Goal: Task Accomplishment & Management: Complete application form

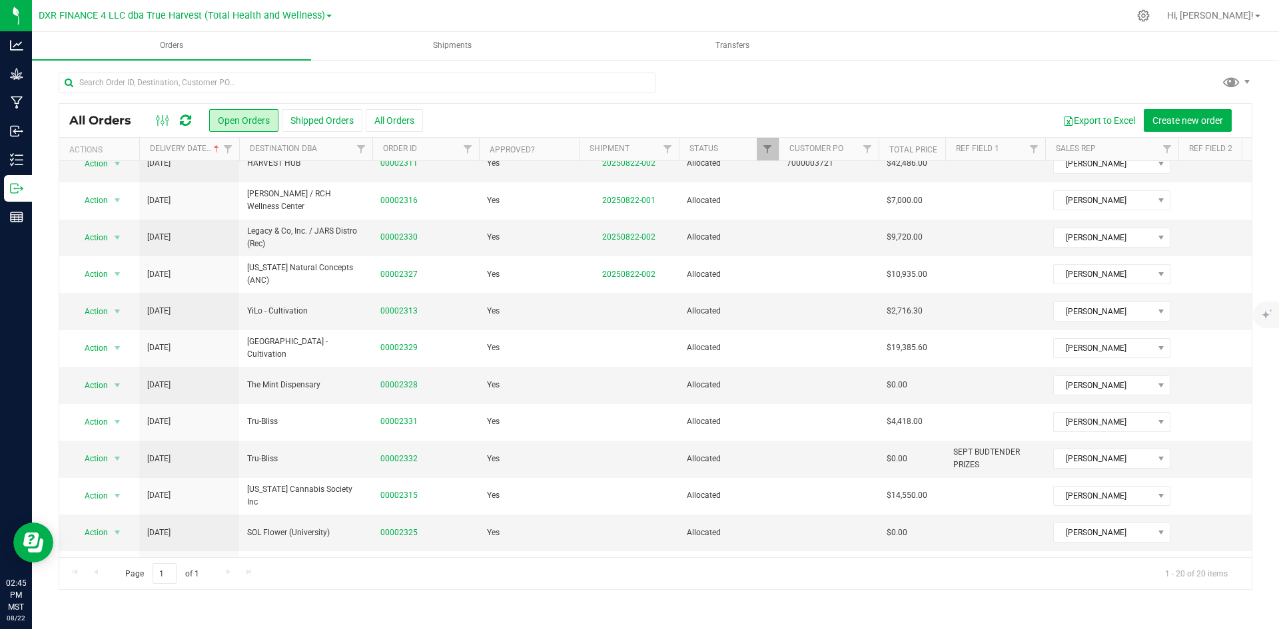
scroll to position [333, 0]
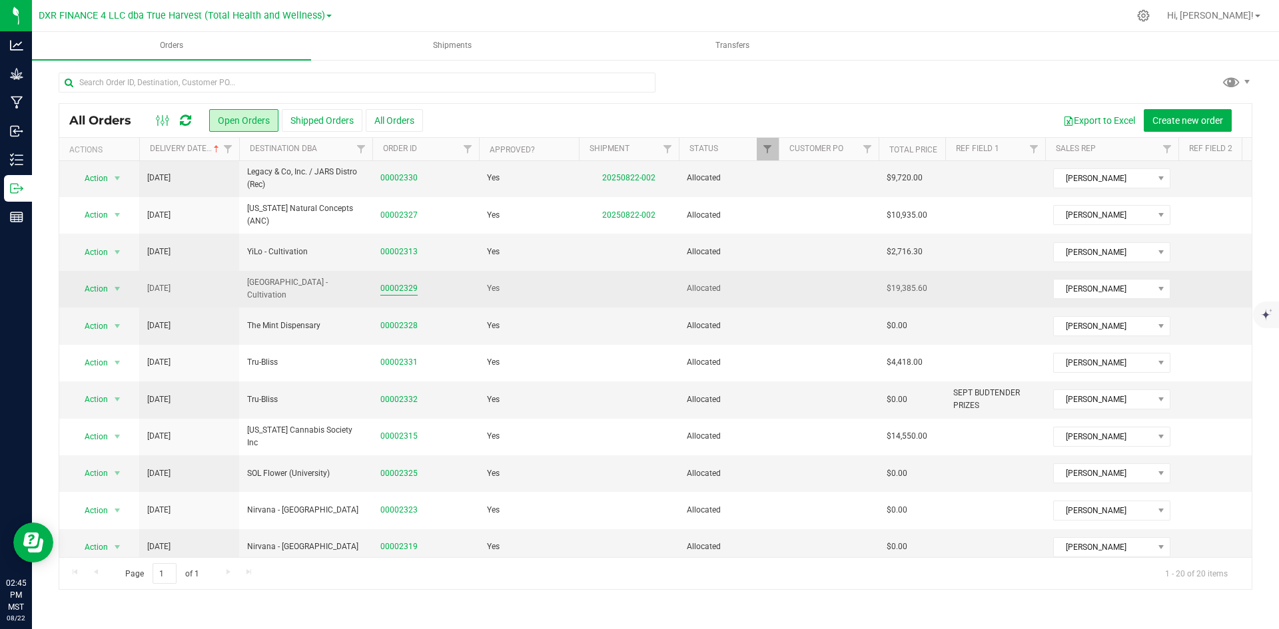
click at [382, 286] on link "00002329" at bounding box center [398, 288] width 37 height 13
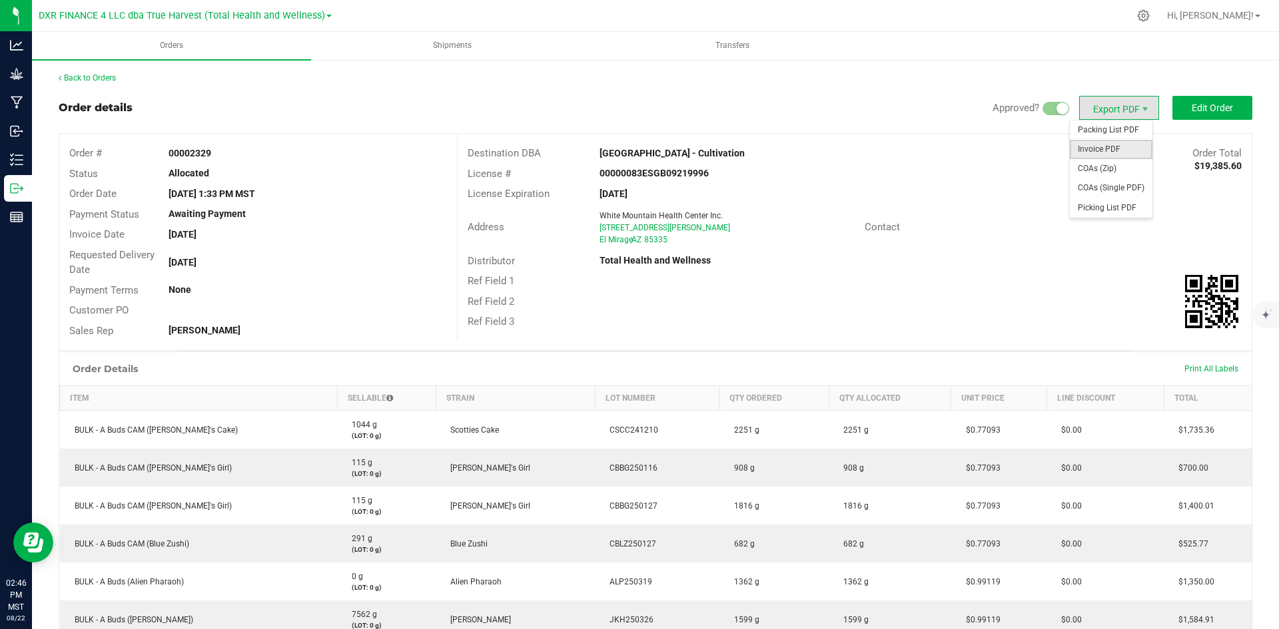
click at [1090, 157] on span "Invoice PDF" at bounding box center [1111, 149] width 83 height 19
click at [85, 75] on link "Back to Orders" at bounding box center [87, 77] width 57 height 9
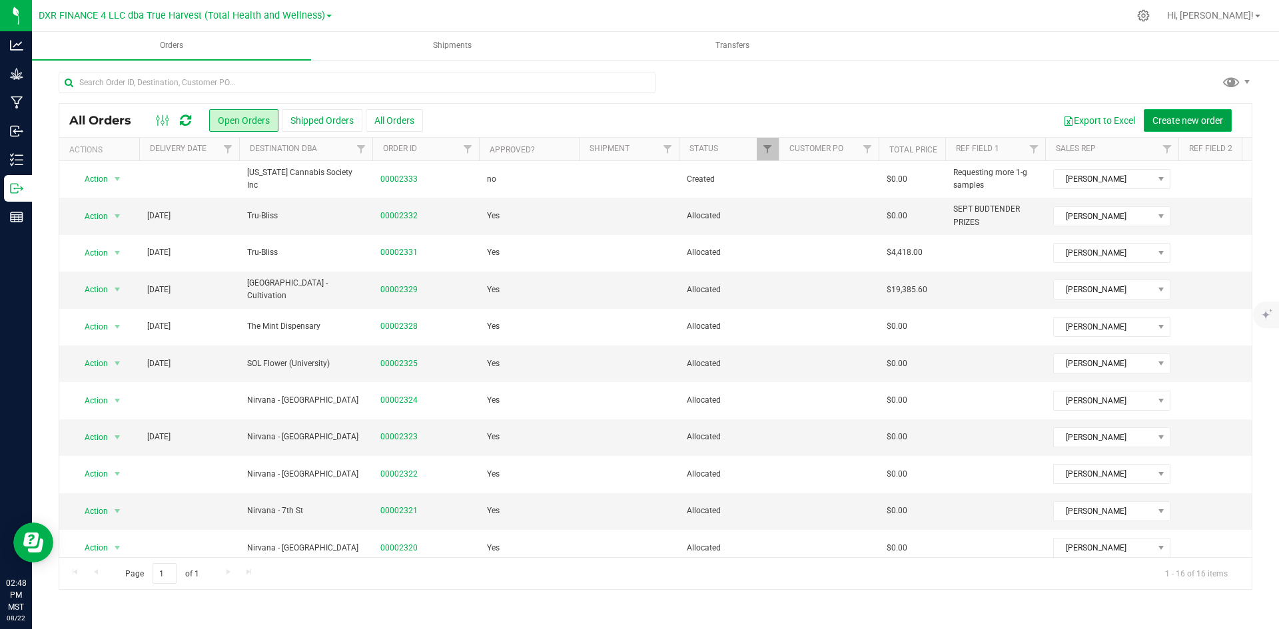
click at [1191, 122] on span "Create new order" at bounding box center [1187, 120] width 71 height 11
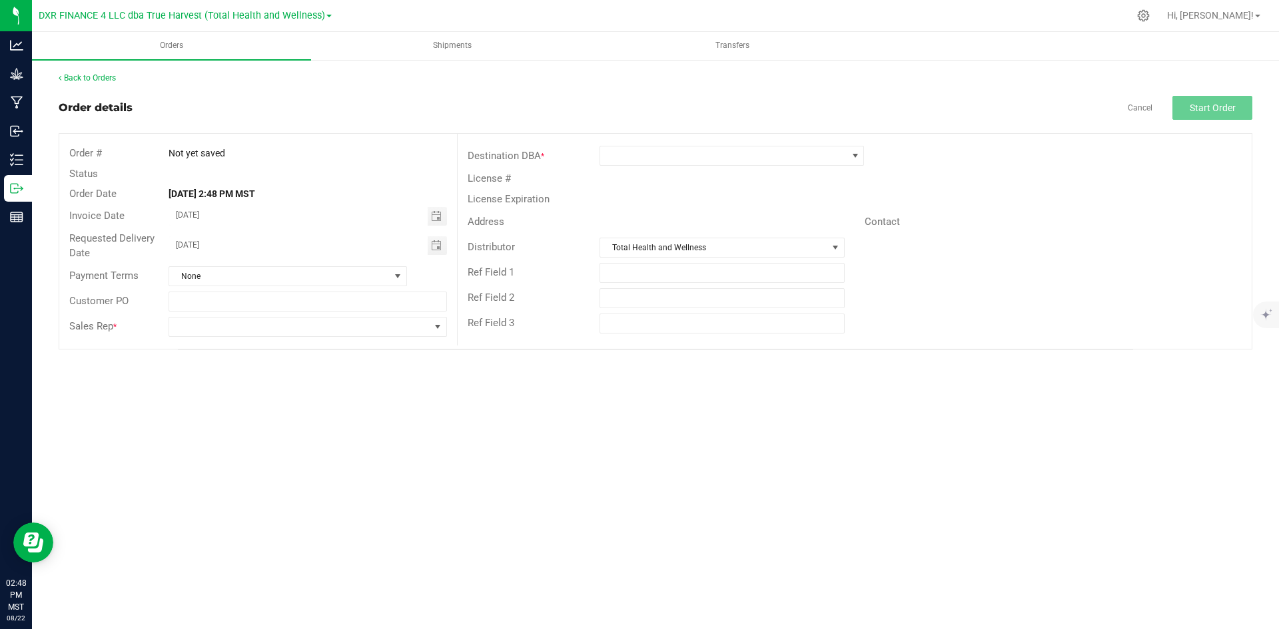
click at [749, 145] on div "Destination DBA *" at bounding box center [855, 155] width 794 height 25
click at [751, 153] on span at bounding box center [723, 156] width 246 height 19
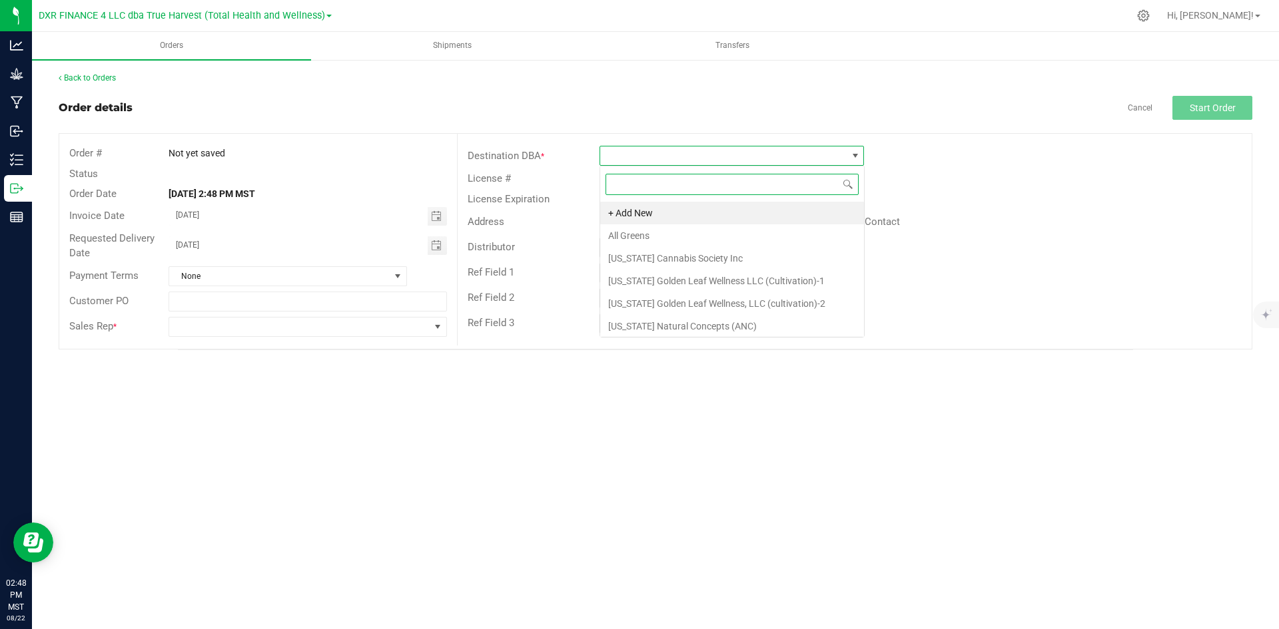
scroll to position [20, 264]
type input "jars"
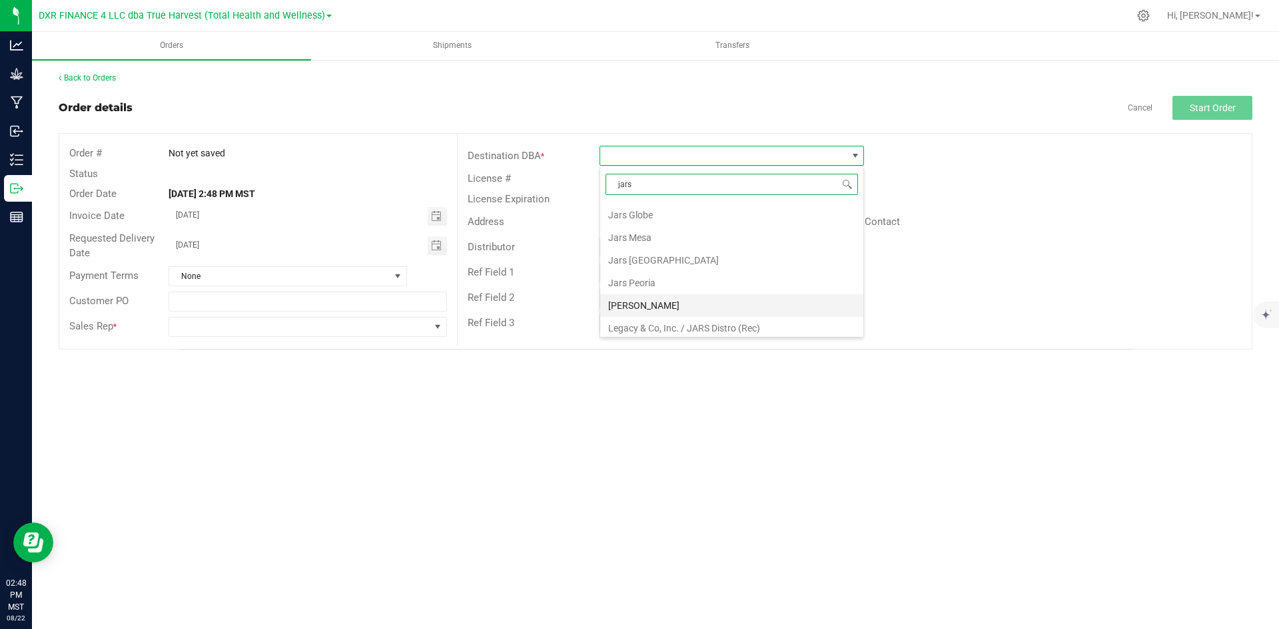
scroll to position [206, 0]
click at [714, 326] on li "Legacy & Co, Inc. / JARS Distro (Rec)" at bounding box center [731, 323] width 263 height 23
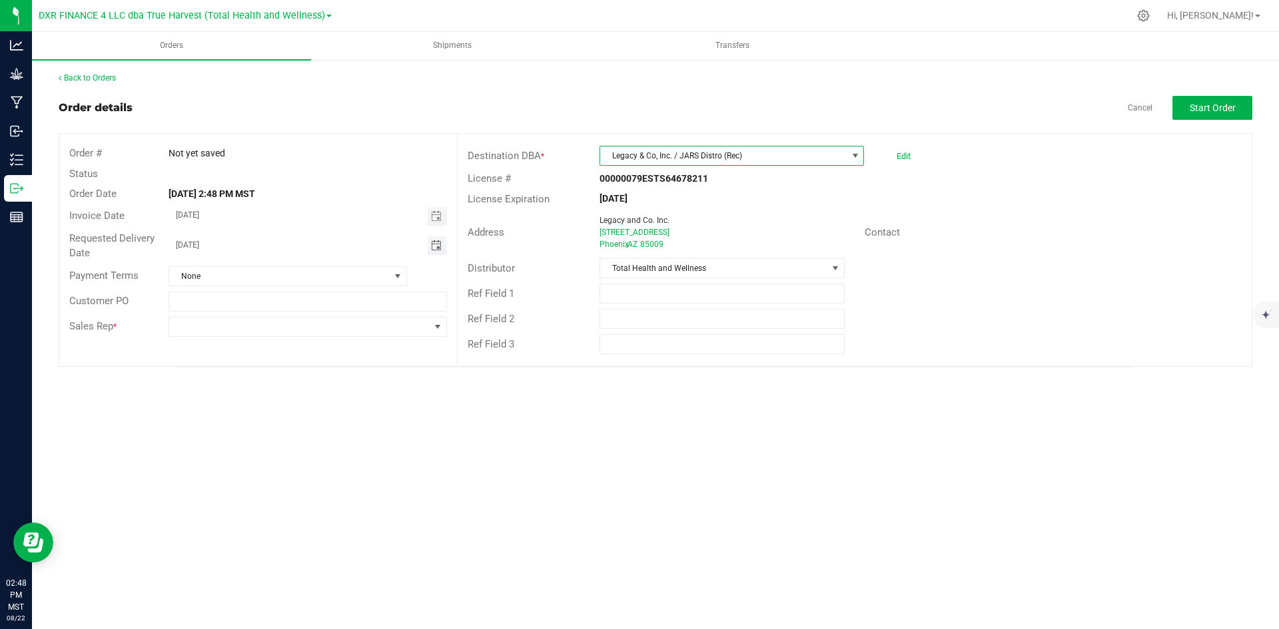
click at [441, 245] on span "Toggle calendar" at bounding box center [436, 245] width 11 height 11
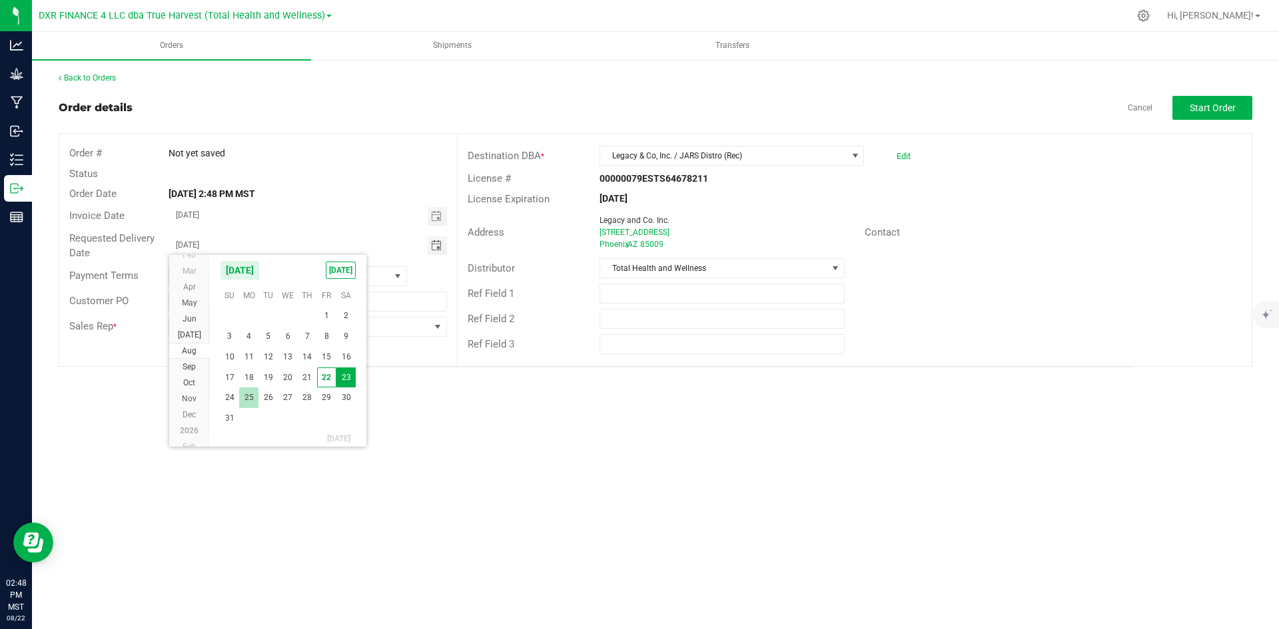
click at [242, 398] on span "25" at bounding box center [248, 398] width 19 height 21
type input "08/25/2025"
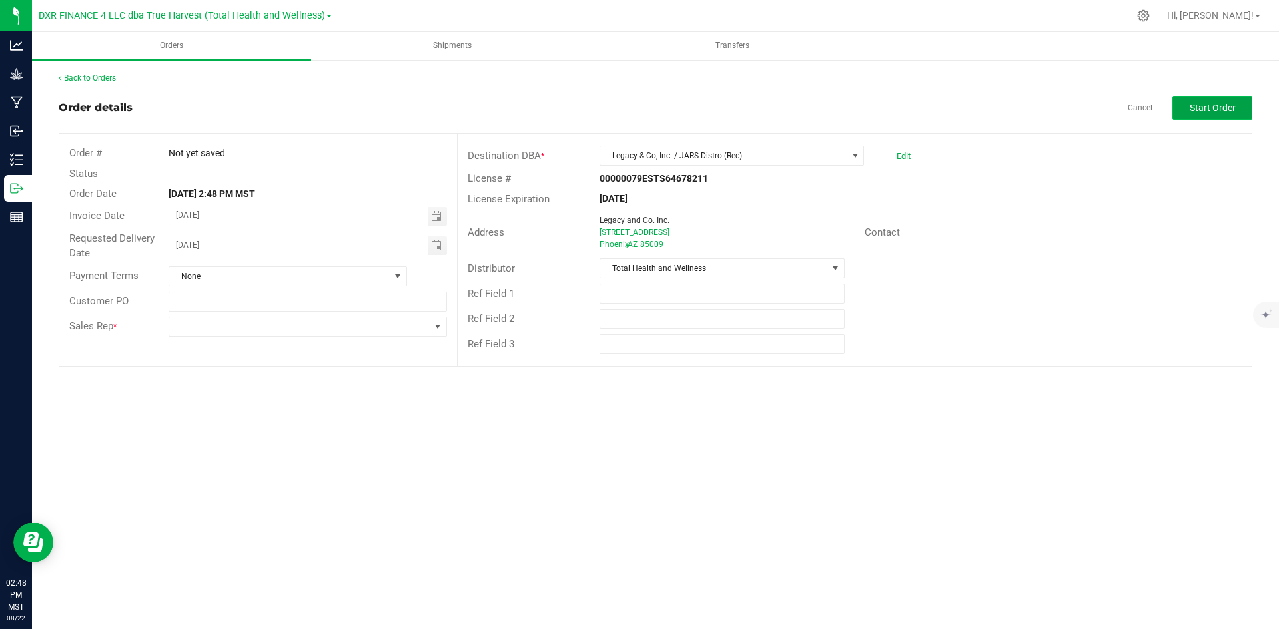
click at [1219, 117] on button "Start Order" at bounding box center [1212, 108] width 80 height 24
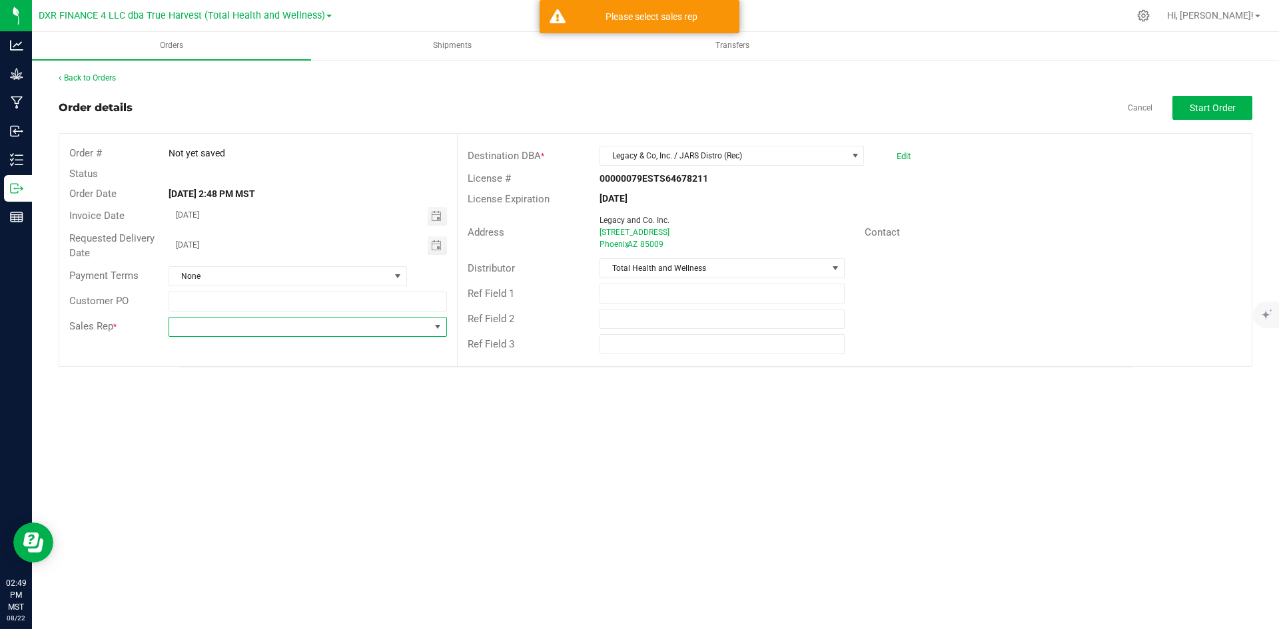
click at [316, 332] on span at bounding box center [299, 327] width 260 height 19
type input "c"
click at [272, 440] on li "[PERSON_NAME]" at bounding box center [307, 429] width 276 height 23
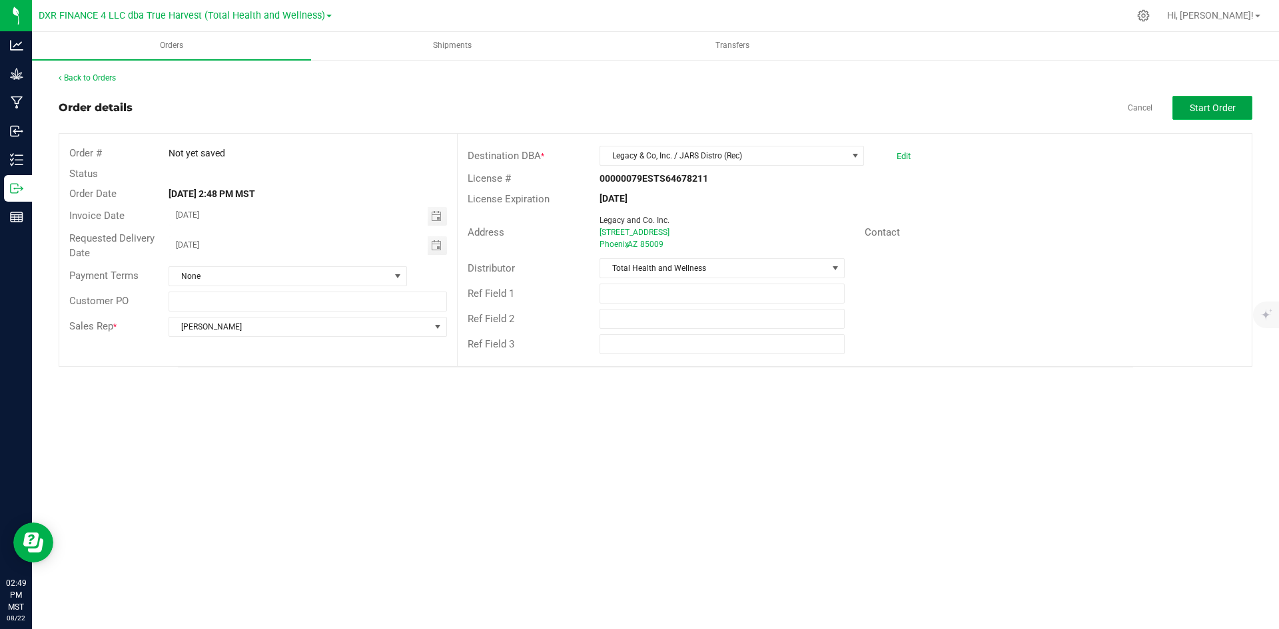
click at [1209, 110] on span "Start Order" at bounding box center [1212, 108] width 46 height 11
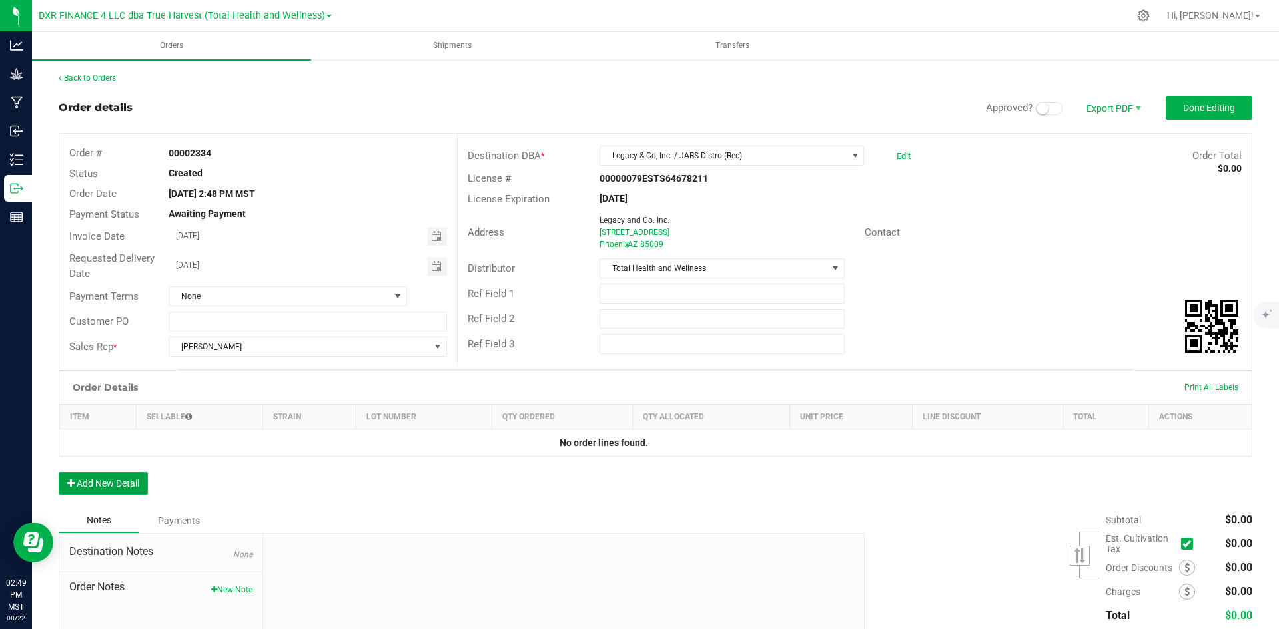
click at [115, 480] on button "Add New Detail" at bounding box center [103, 483] width 89 height 23
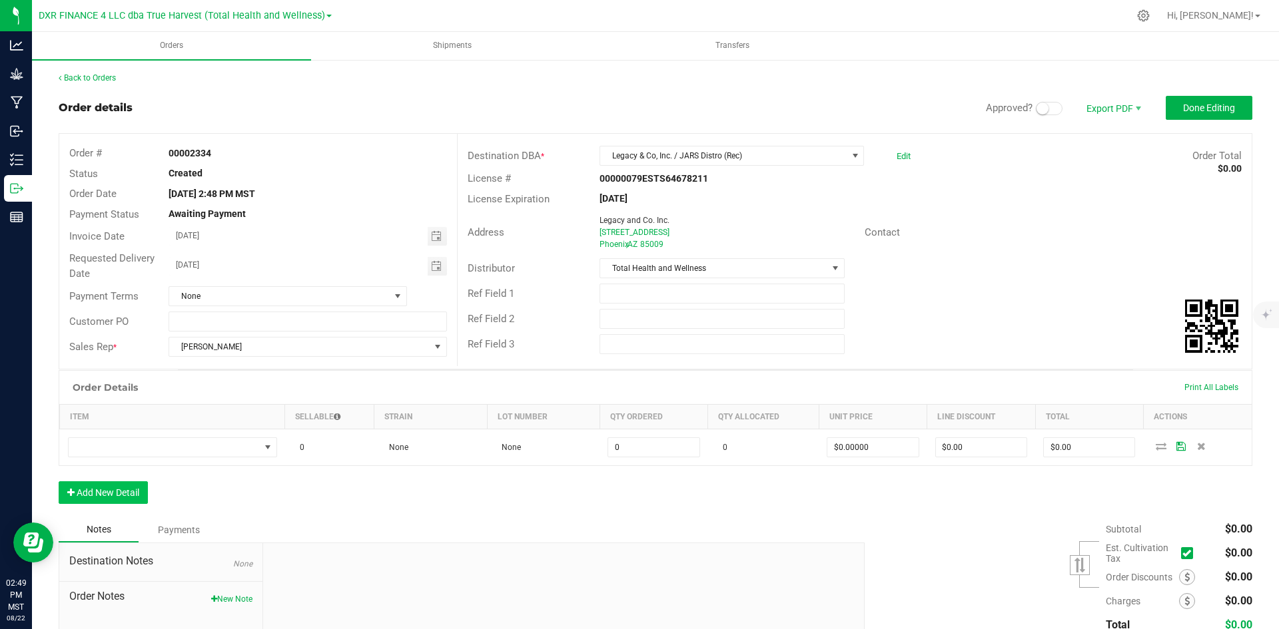
click at [115, 480] on div "Order Details Print All Labels Item Sellable Strain Lot Number Qty Ordered Qty …" at bounding box center [655, 443] width 1193 height 147
click at [129, 495] on button "Add New Detail" at bounding box center [103, 493] width 89 height 23
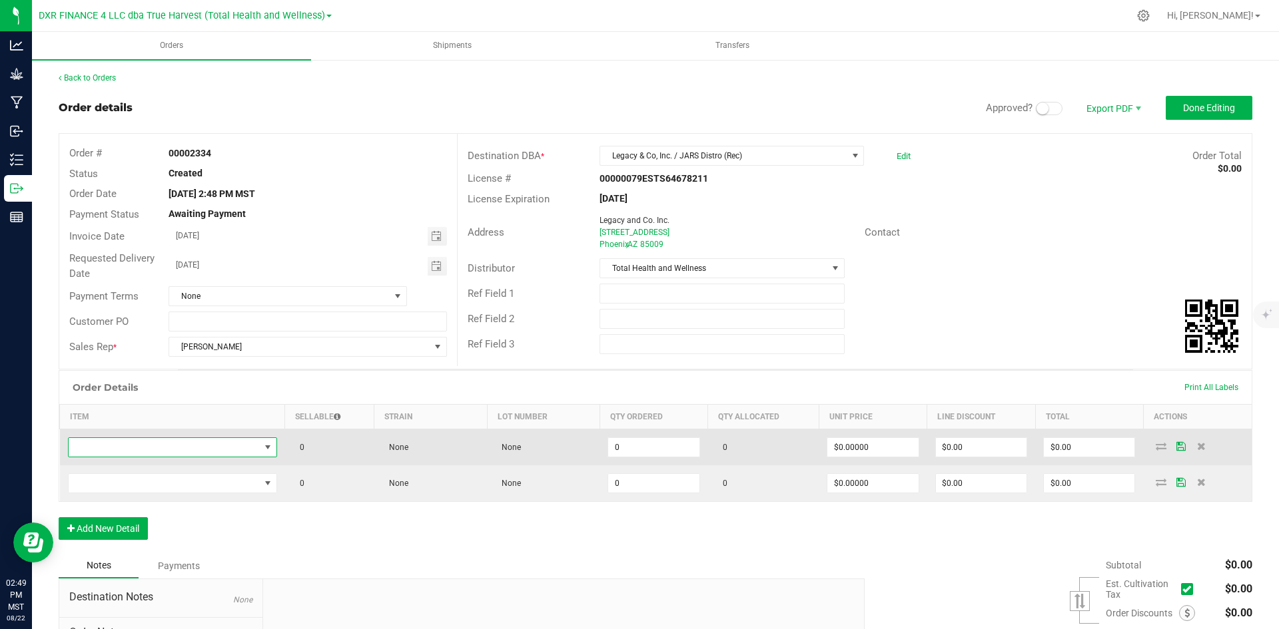
click at [249, 447] on span "NO DATA FOUND" at bounding box center [164, 447] width 191 height 19
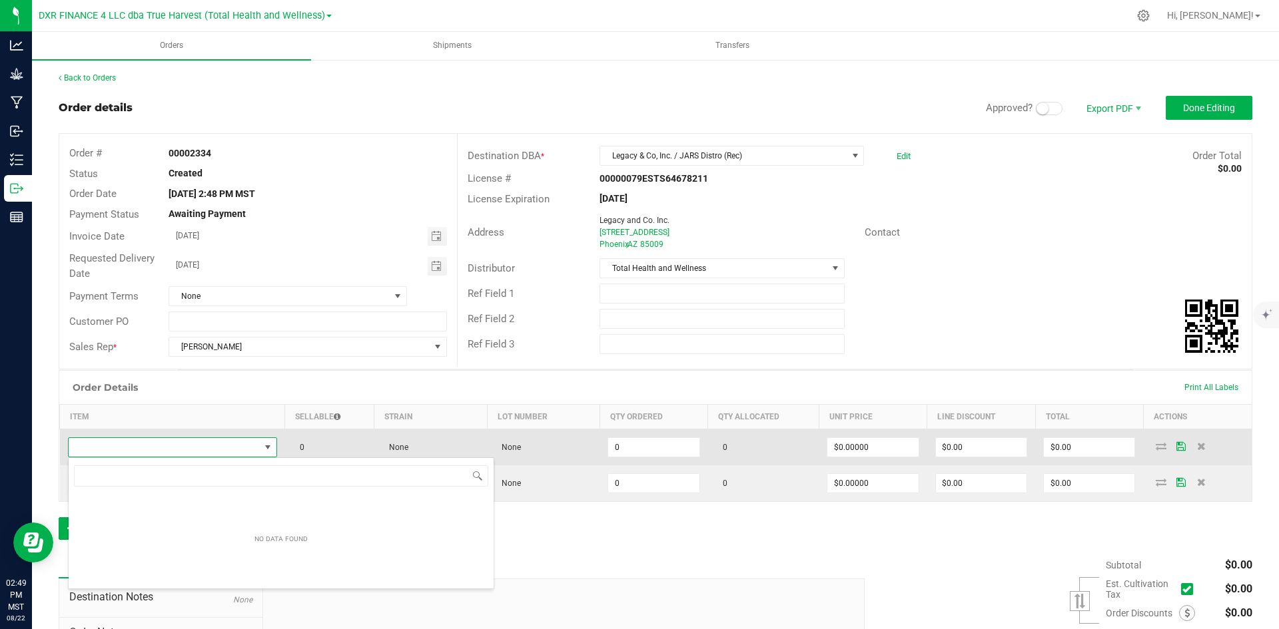
scroll to position [20, 206]
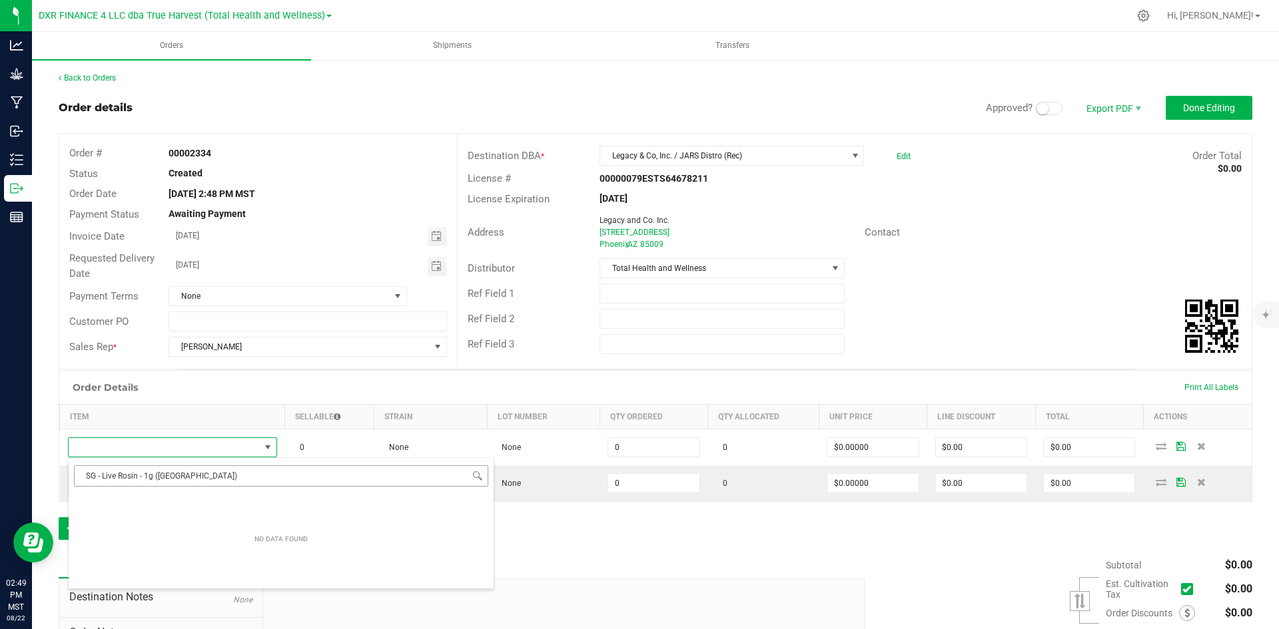
click at [91, 468] on input "SG - Live Rosin - 1g ([GEOGRAPHIC_DATA])" at bounding box center [281, 476] width 414 height 21
type input "SG - Live Rosin - 1g ([GEOGRAPHIC_DATA])"
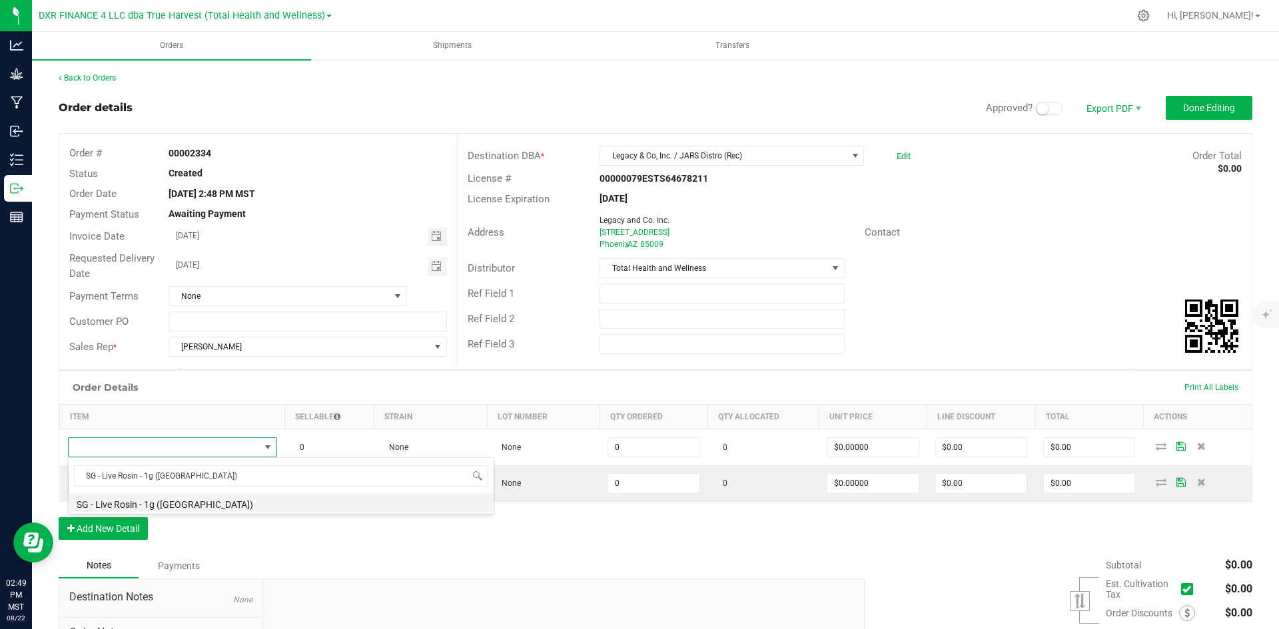
click at [186, 498] on li "SG - Live Rosin - 1g ([GEOGRAPHIC_DATA])" at bounding box center [281, 502] width 425 height 19
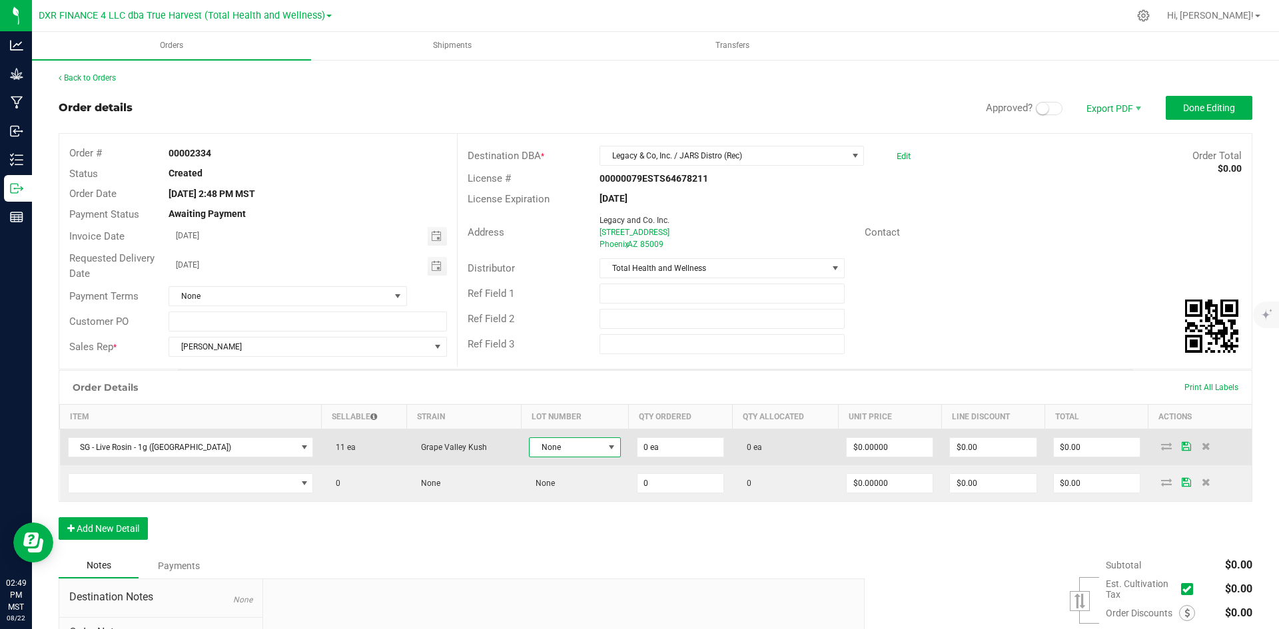
drag, startPoint x: 577, startPoint y: 446, endPoint x: 571, endPoint y: 454, distance: 10.4
click at [576, 446] on span "None" at bounding box center [566, 447] width 74 height 19
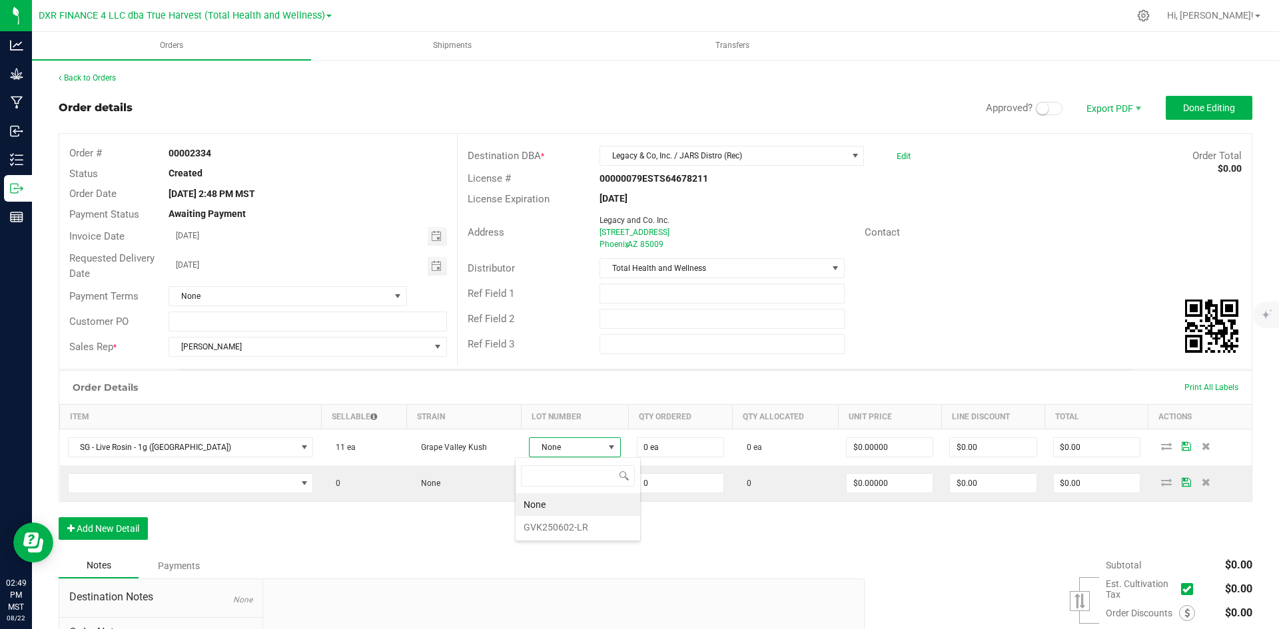
scroll to position [20, 92]
click at [541, 523] on li "GVK250602-LR" at bounding box center [577, 527] width 125 height 23
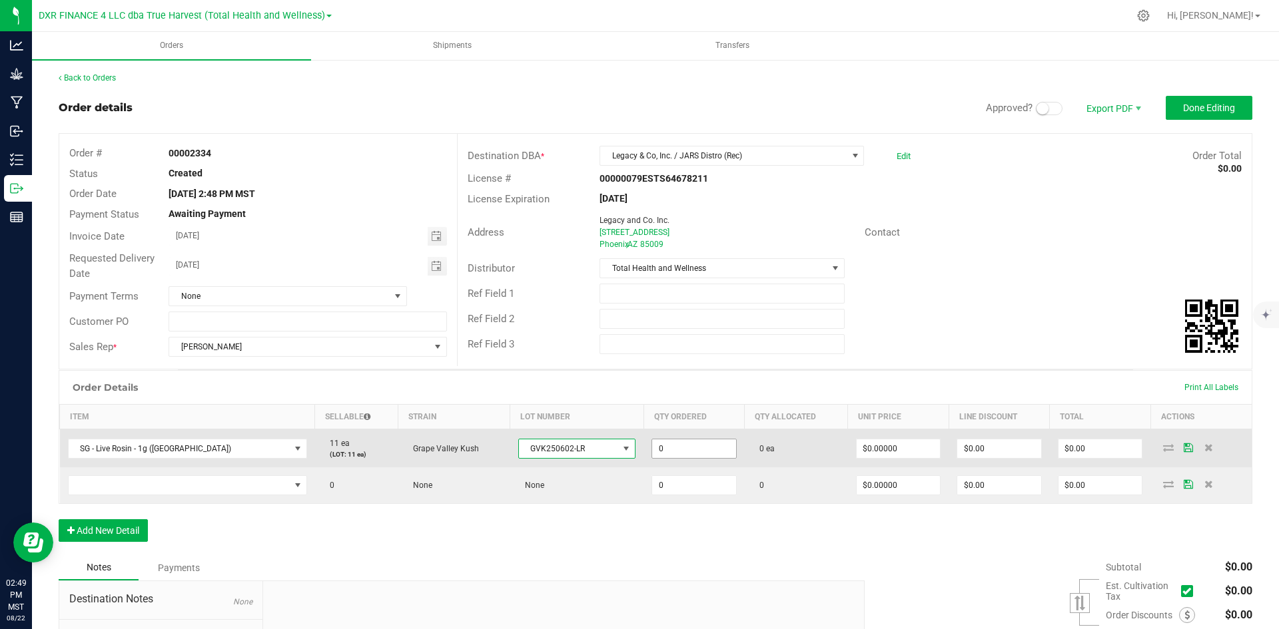
click at [704, 446] on input "0" at bounding box center [694, 449] width 84 height 19
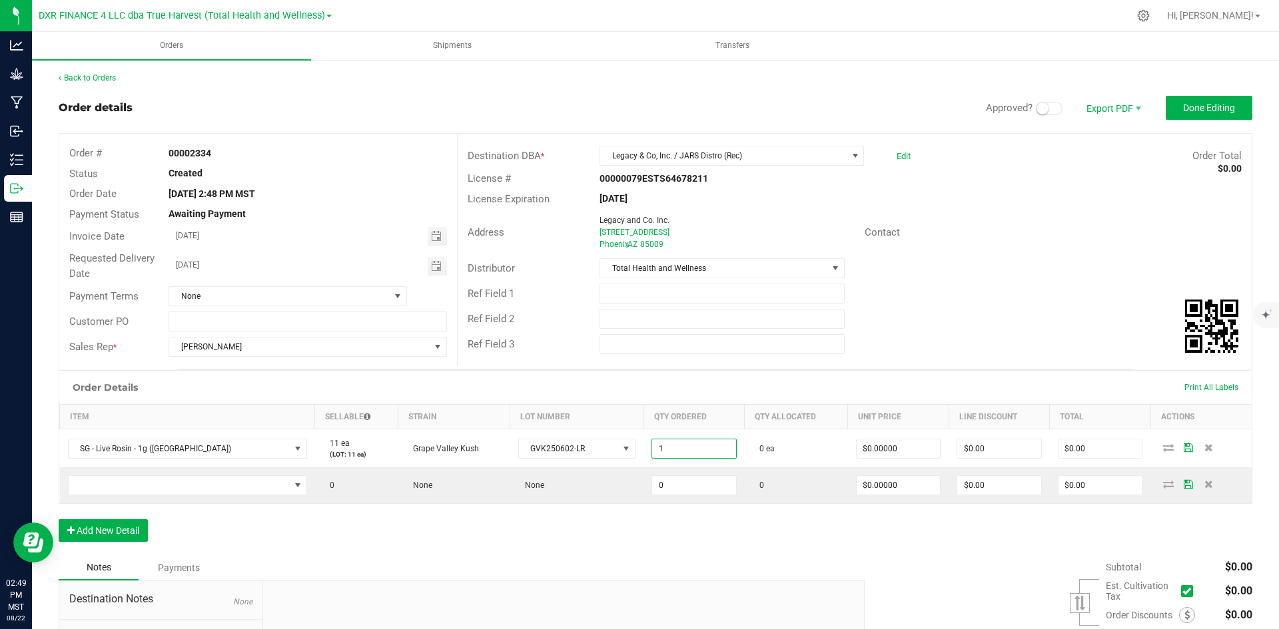
type input "1 ea"
click at [654, 557] on div "Notes Payments" at bounding box center [457, 567] width 796 height 25
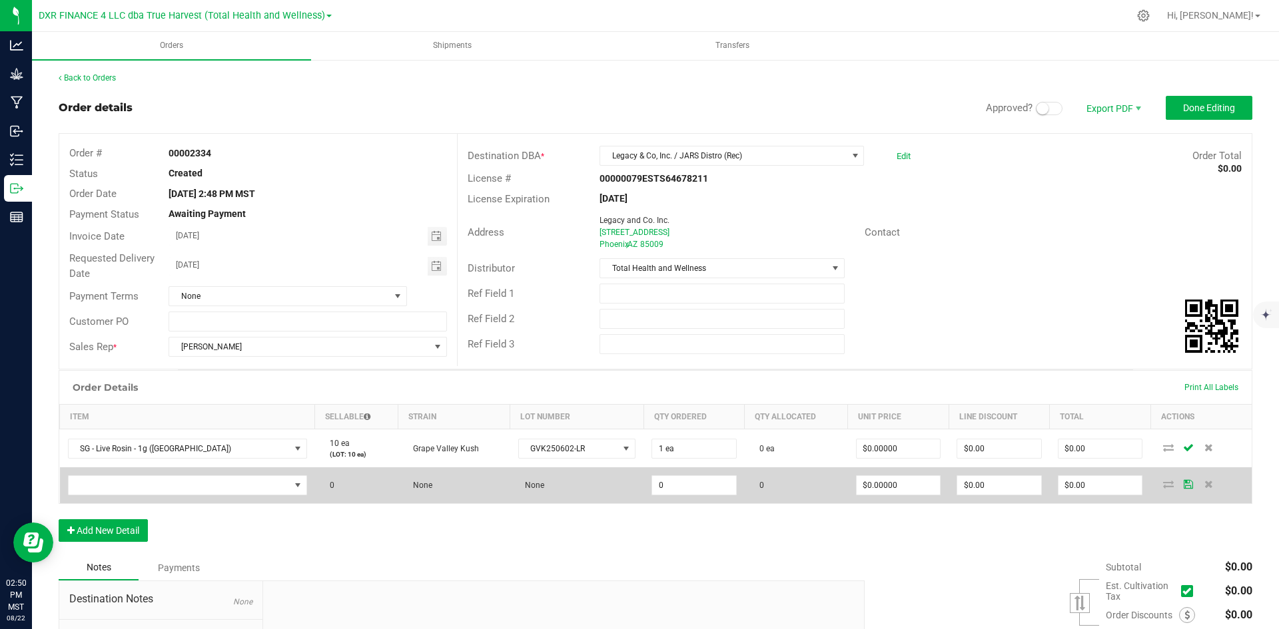
click at [238, 474] on td at bounding box center [187, 486] width 255 height 36
click at [238, 484] on span "NO DATA FOUND" at bounding box center [179, 485] width 221 height 19
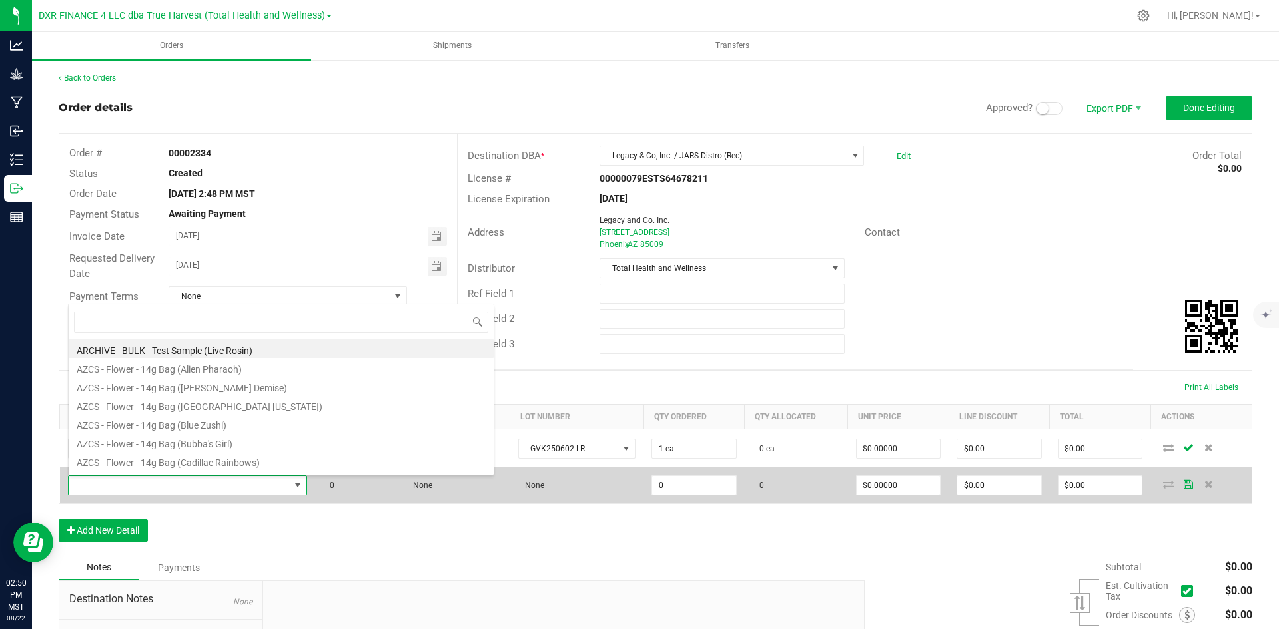
scroll to position [20, 224]
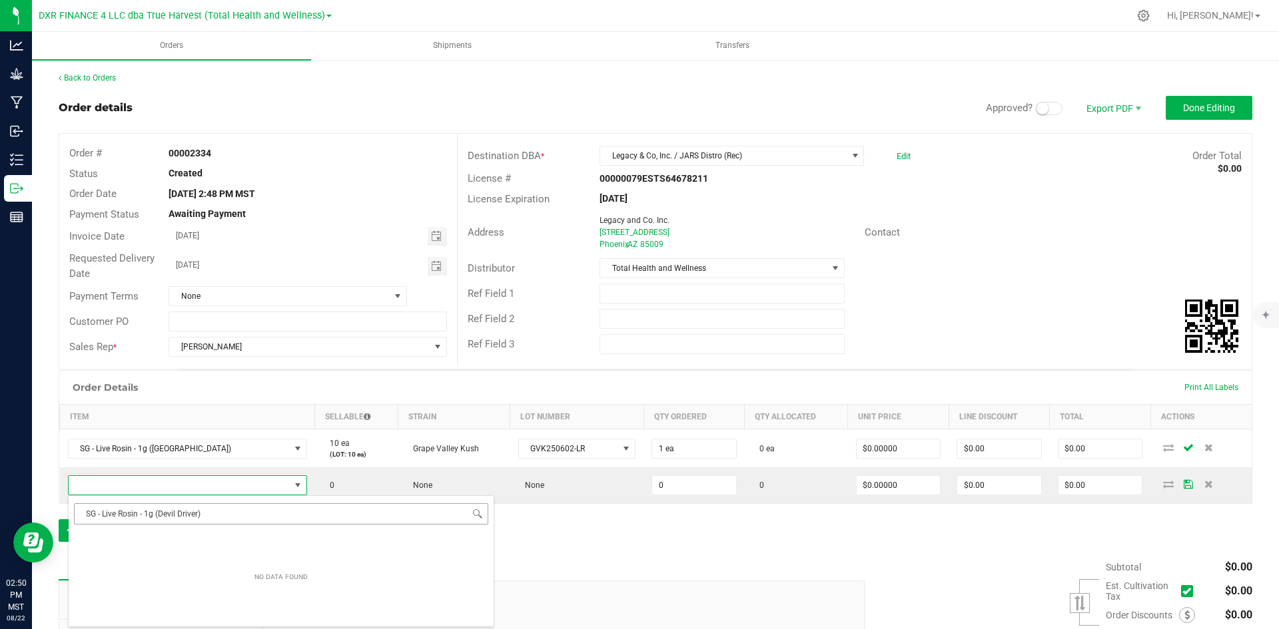
click at [91, 524] on input "SG - Live Rosin - 1g (Devil Driver)" at bounding box center [281, 513] width 414 height 21
type input "SG - Live Rosin - 1g (Devil Driver)"
click at [161, 541] on li "SG - Live Rosin - 1g (Devil Driver)" at bounding box center [281, 540] width 425 height 19
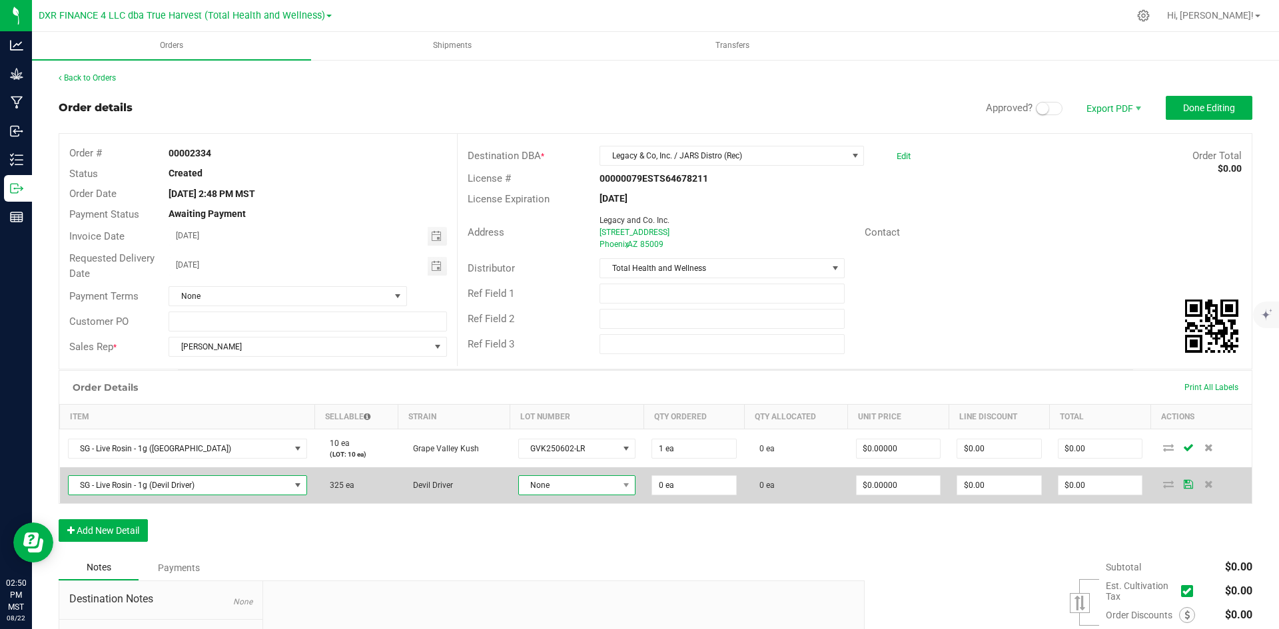
click at [598, 484] on span "None" at bounding box center [568, 485] width 99 height 19
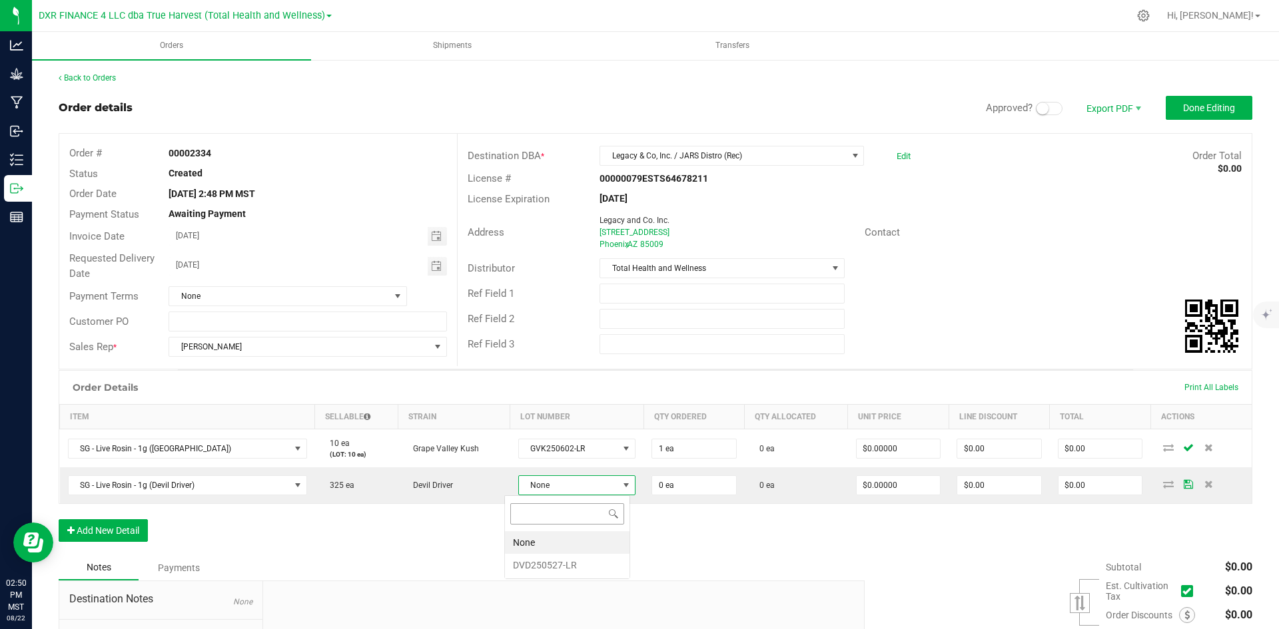
scroll to position [20, 117]
click at [590, 557] on li "DVD250527-LR" at bounding box center [567, 565] width 125 height 23
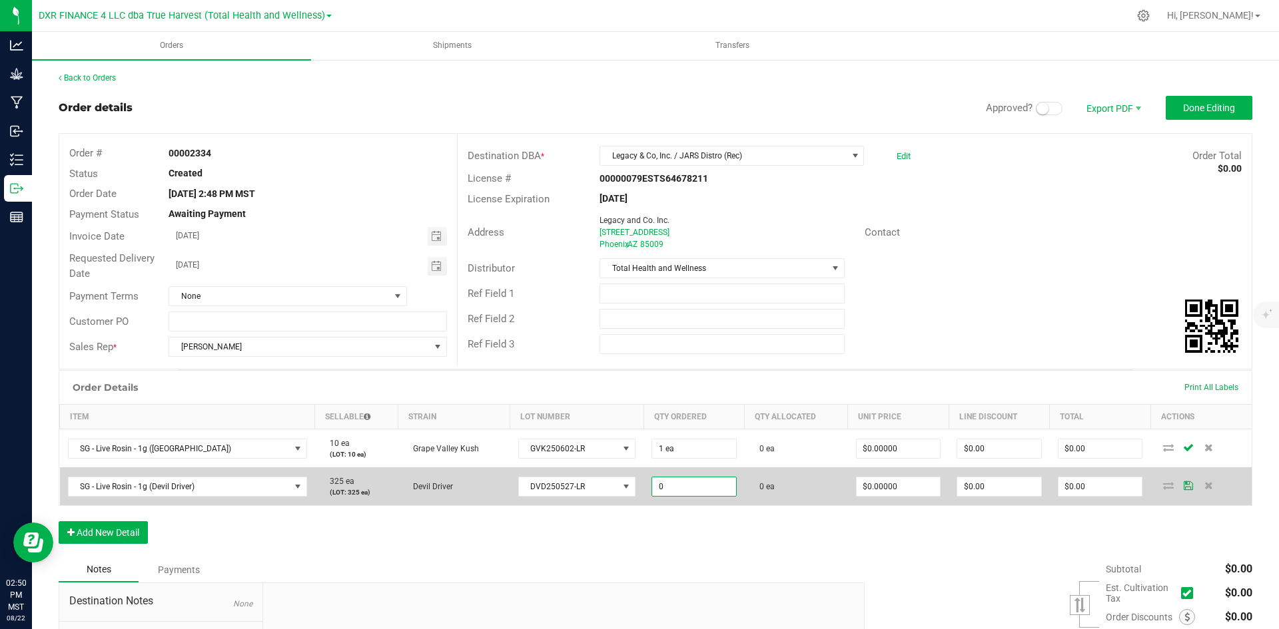
click at [652, 489] on input "0" at bounding box center [694, 487] width 84 height 19
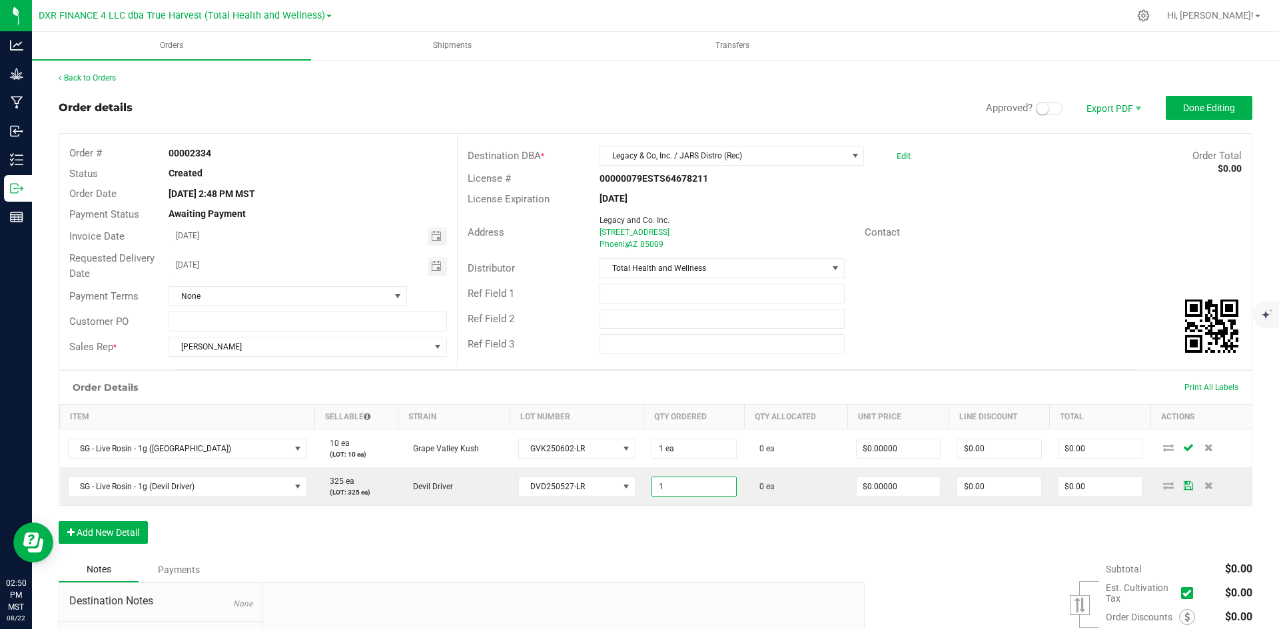
type input "1 ea"
click at [753, 569] on div "Notes Payments" at bounding box center [457, 569] width 796 height 25
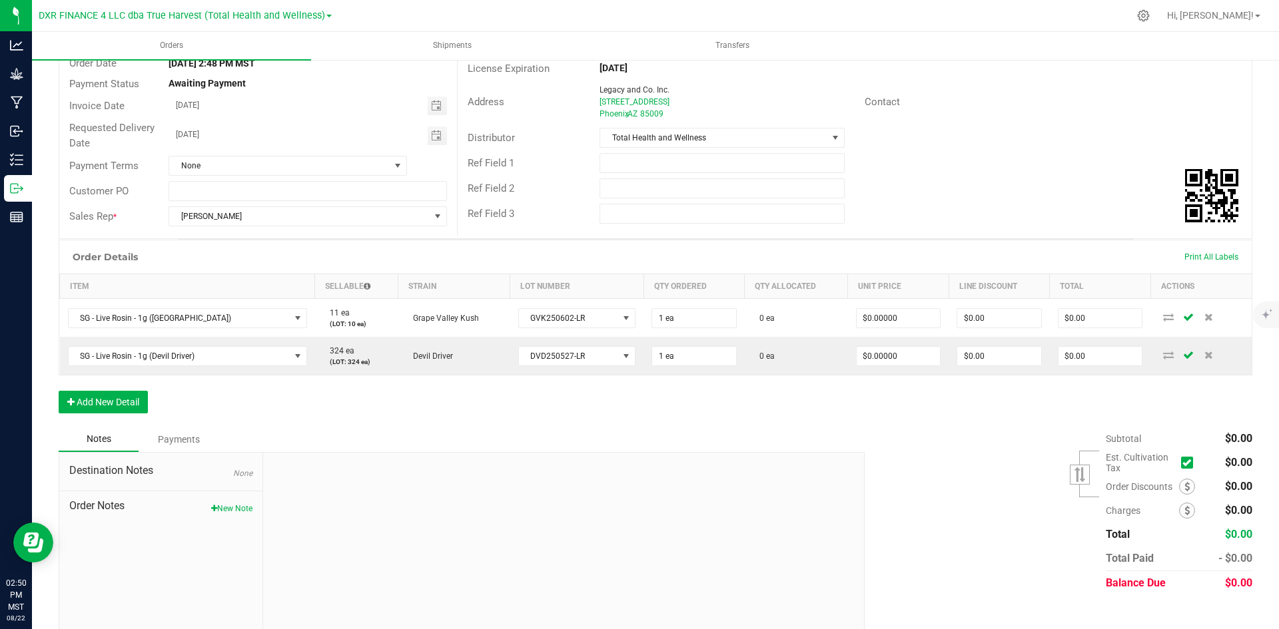
scroll to position [147, 0]
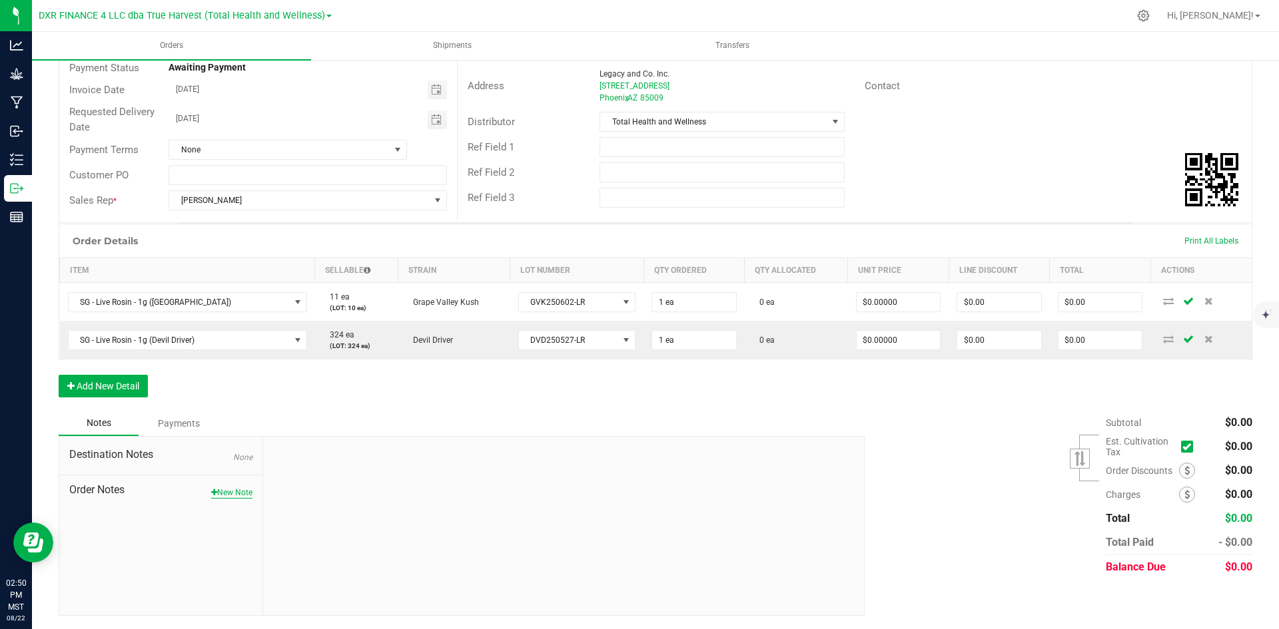
click at [240, 495] on button "New Note" at bounding box center [231, 493] width 41 height 12
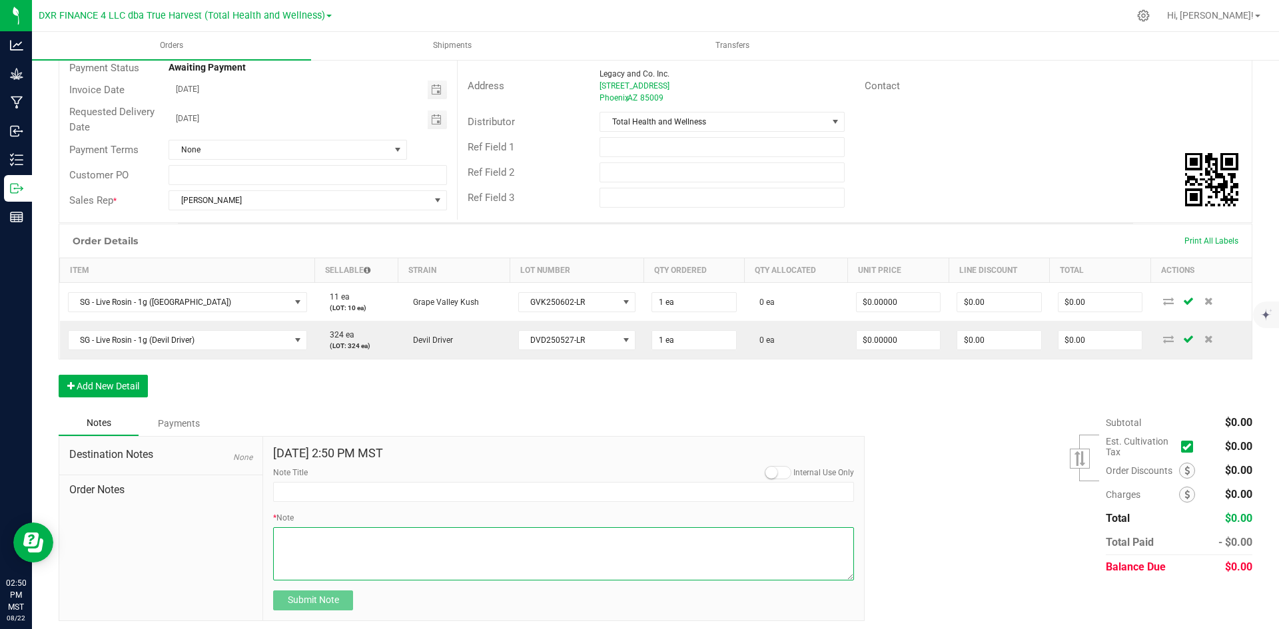
click at [459, 547] on textarea "* Note" at bounding box center [563, 553] width 581 height 53
type textarea "For peace keeping - tied winners"
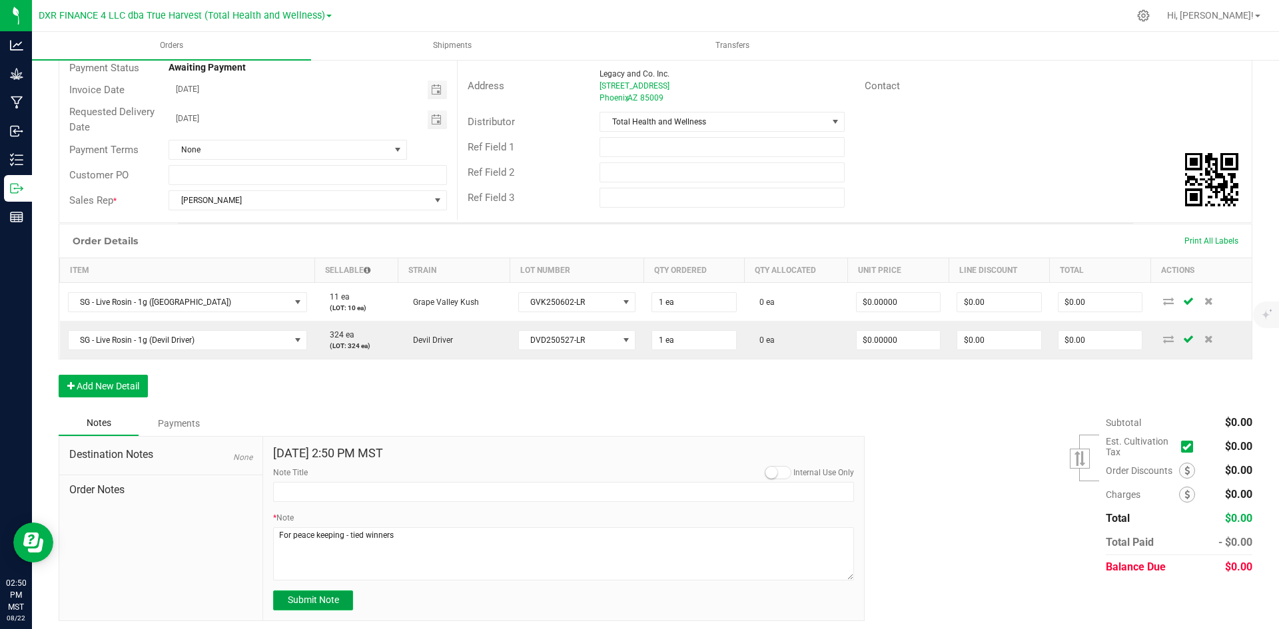
click at [292, 601] on span "Submit Note" at bounding box center [313, 600] width 51 height 11
type input "8/22/2025 14:50 PM MST"
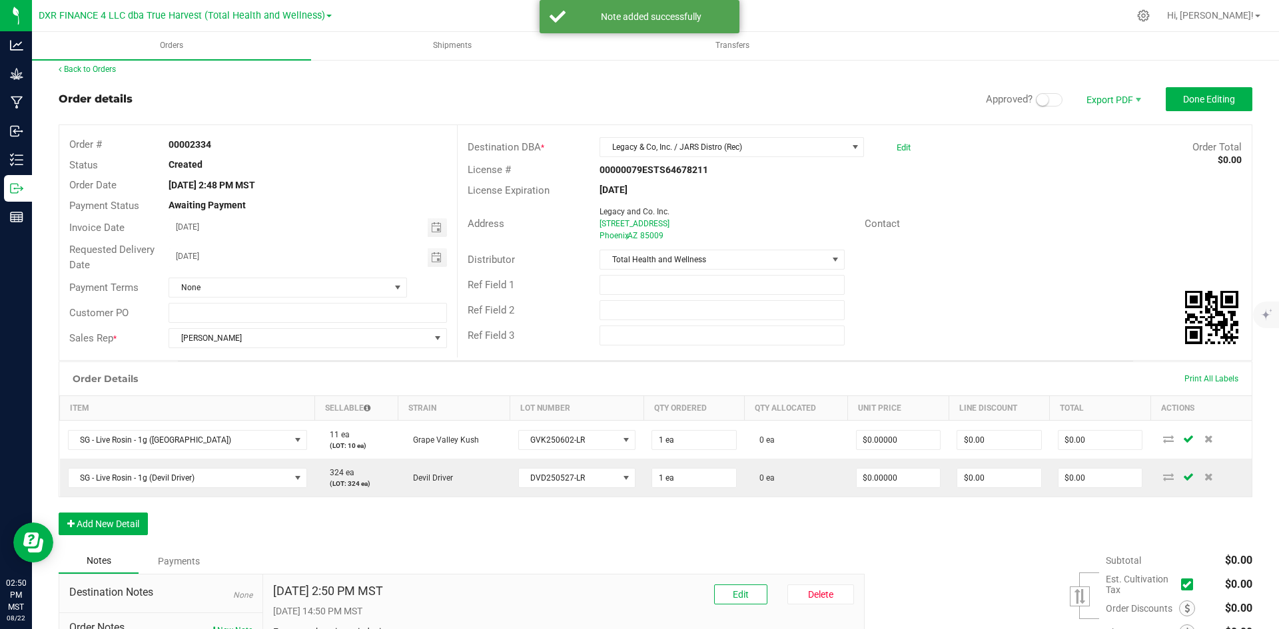
scroll to position [0, 0]
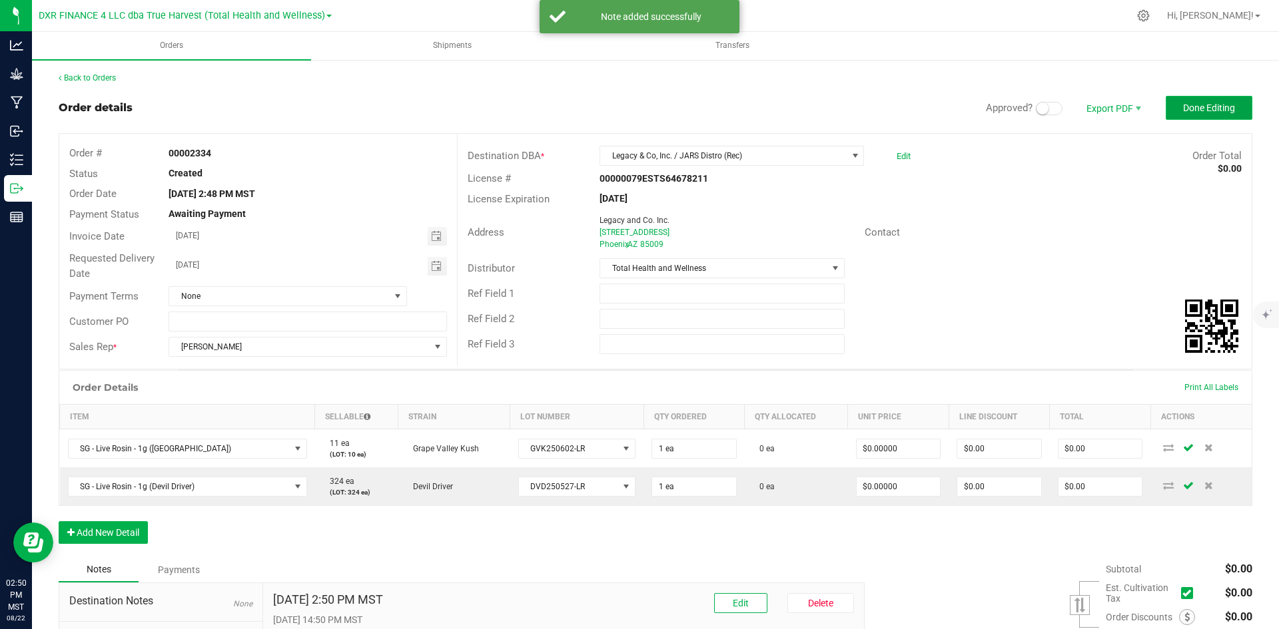
click at [1183, 115] on button "Done Editing" at bounding box center [1208, 108] width 87 height 24
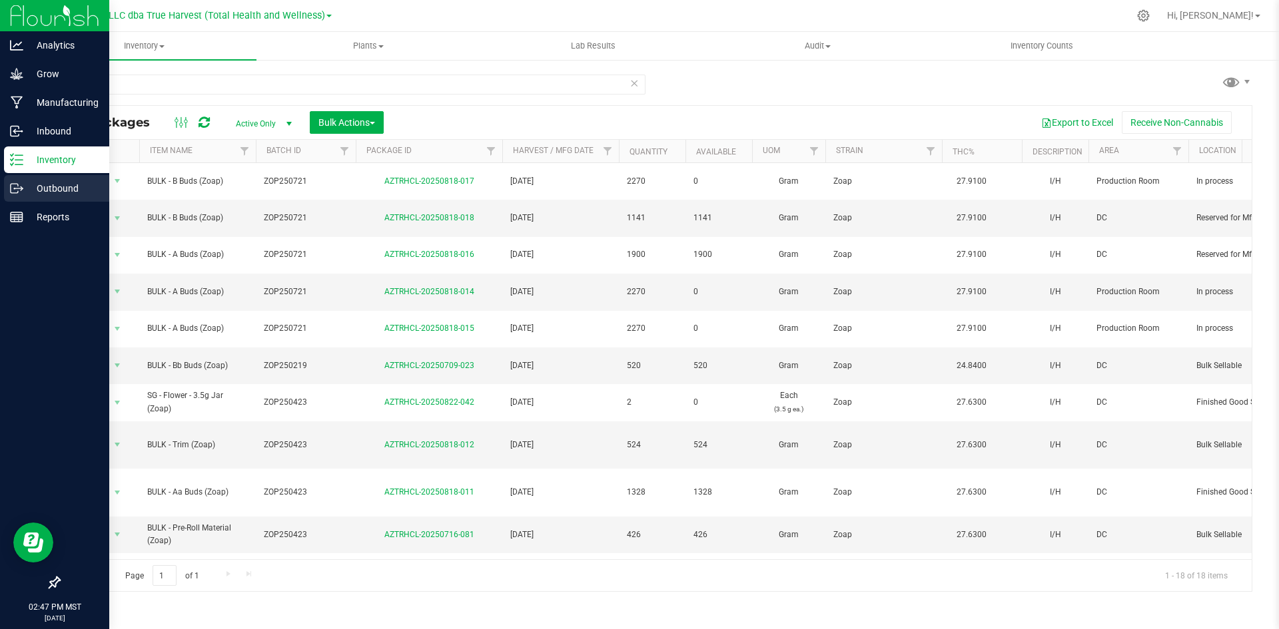
click at [20, 202] on link "Outbound" at bounding box center [54, 189] width 109 height 29
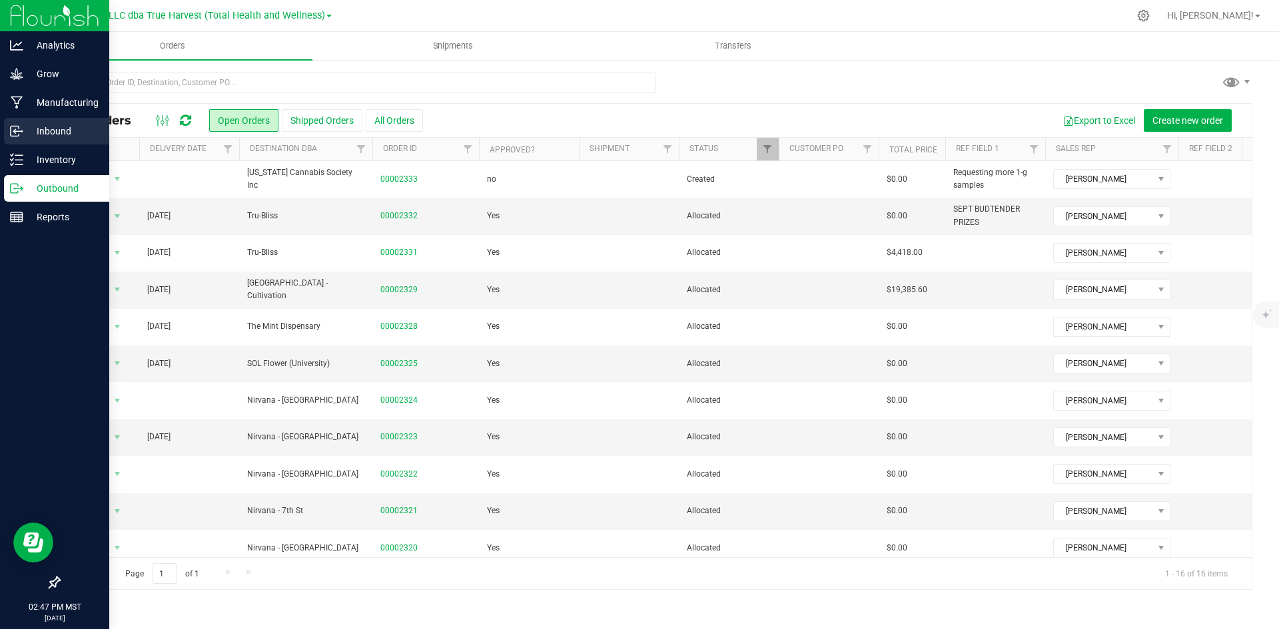
click at [34, 126] on p "Inbound" at bounding box center [63, 131] width 80 height 16
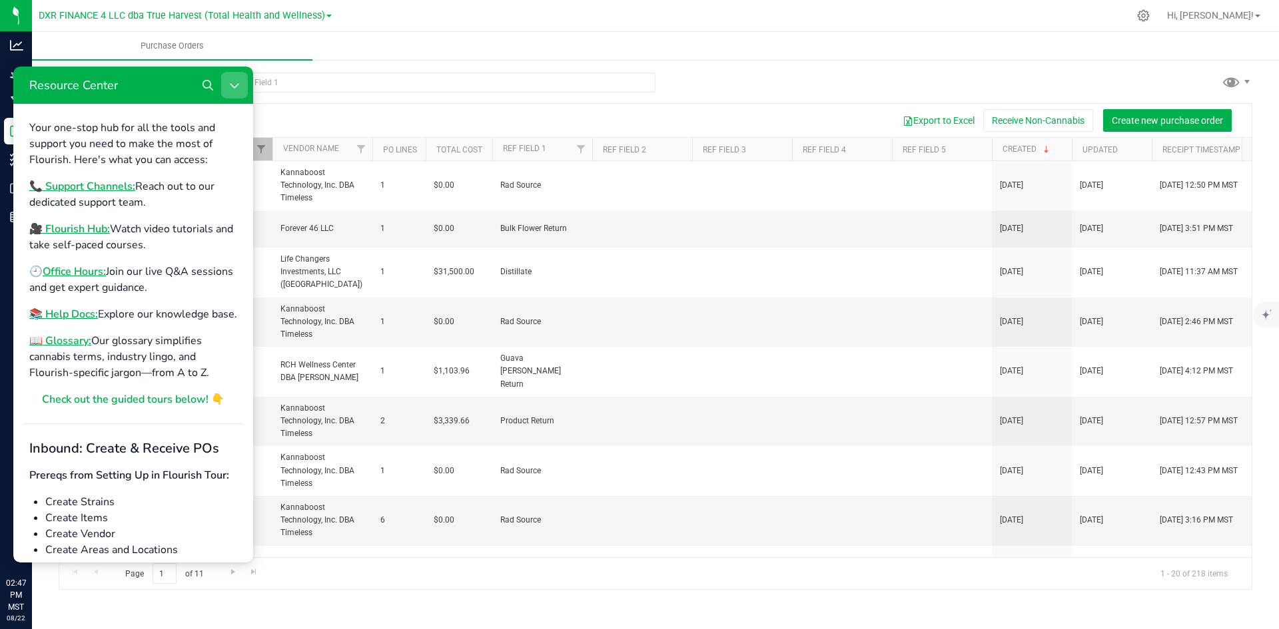
click at [236, 83] on icon "Close Resource Center" at bounding box center [234, 85] width 11 height 11
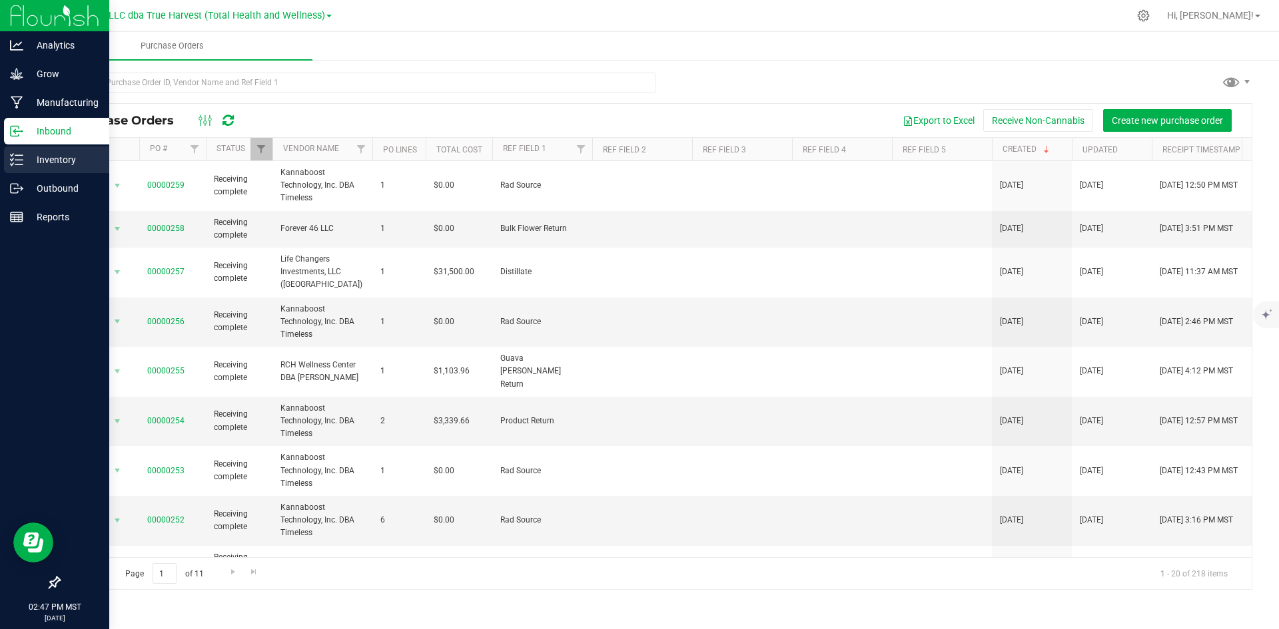
click at [25, 158] on p "Inventory" at bounding box center [63, 160] width 80 height 16
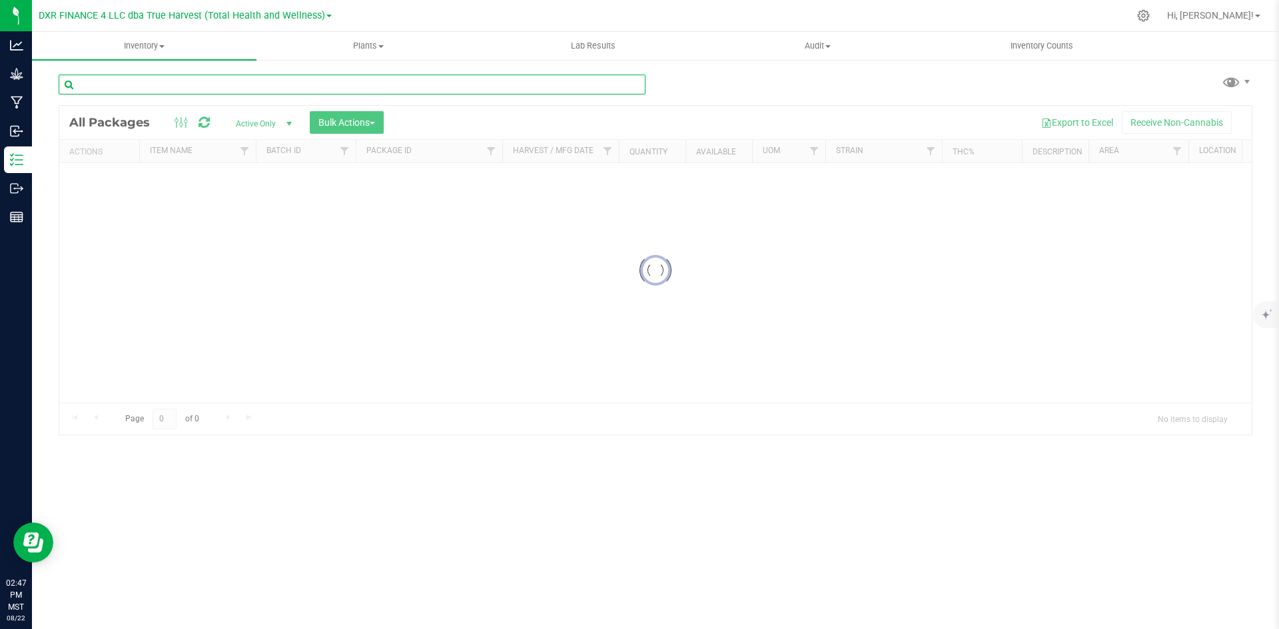
click at [308, 79] on input "text" at bounding box center [352, 85] width 587 height 20
type input "1"
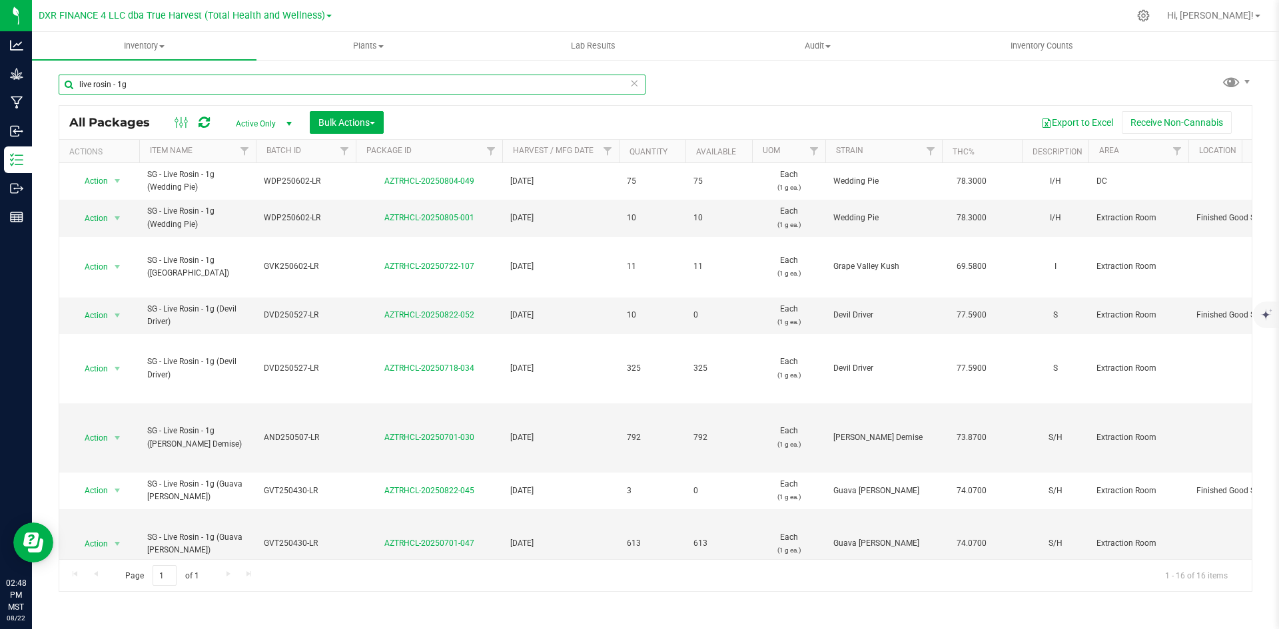
type input "live rosin - 1g"
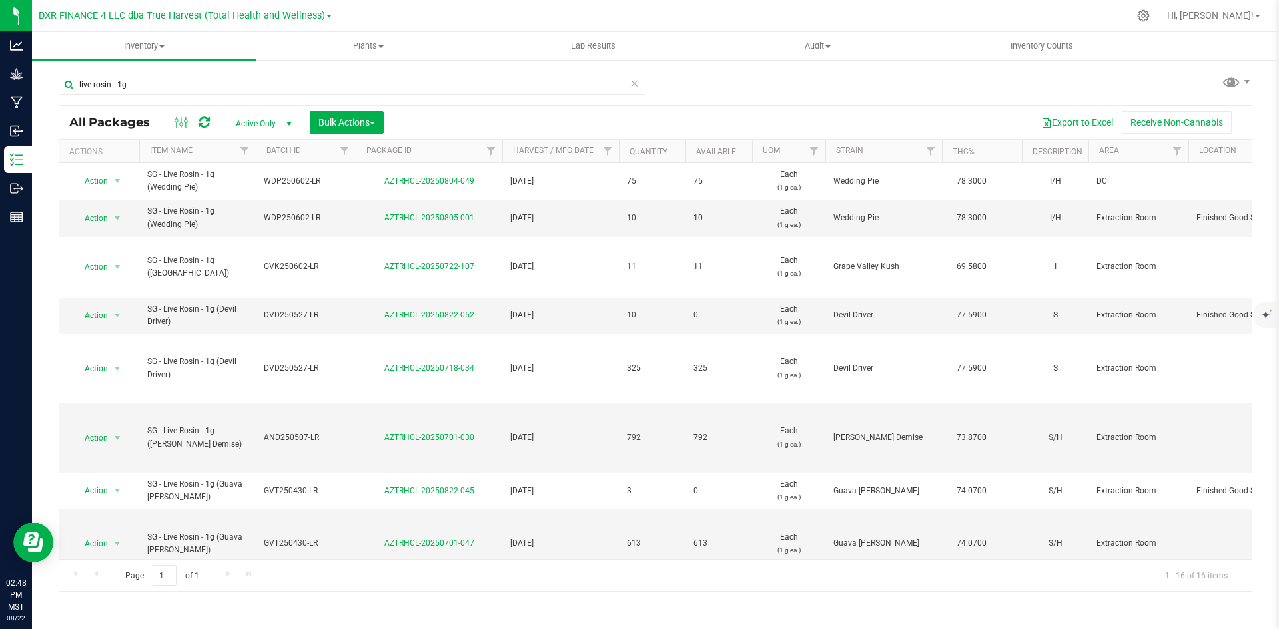
click at [741, 151] on th "Available" at bounding box center [718, 151] width 67 height 23
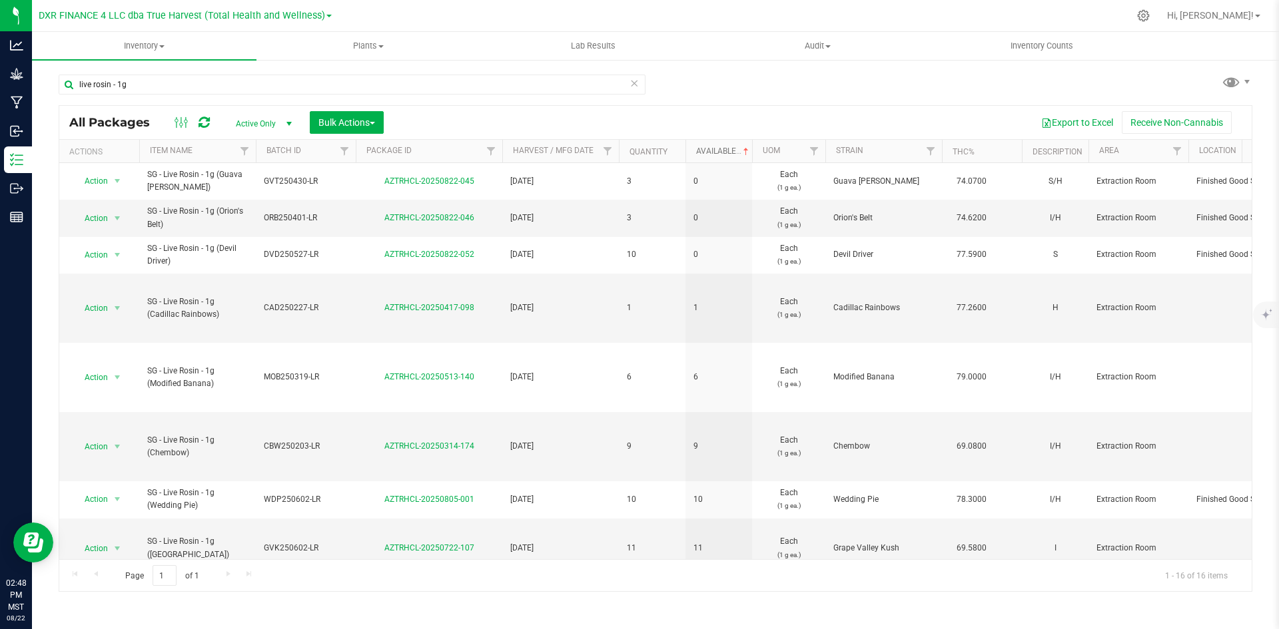
click at [741, 151] on span at bounding box center [746, 152] width 11 height 11
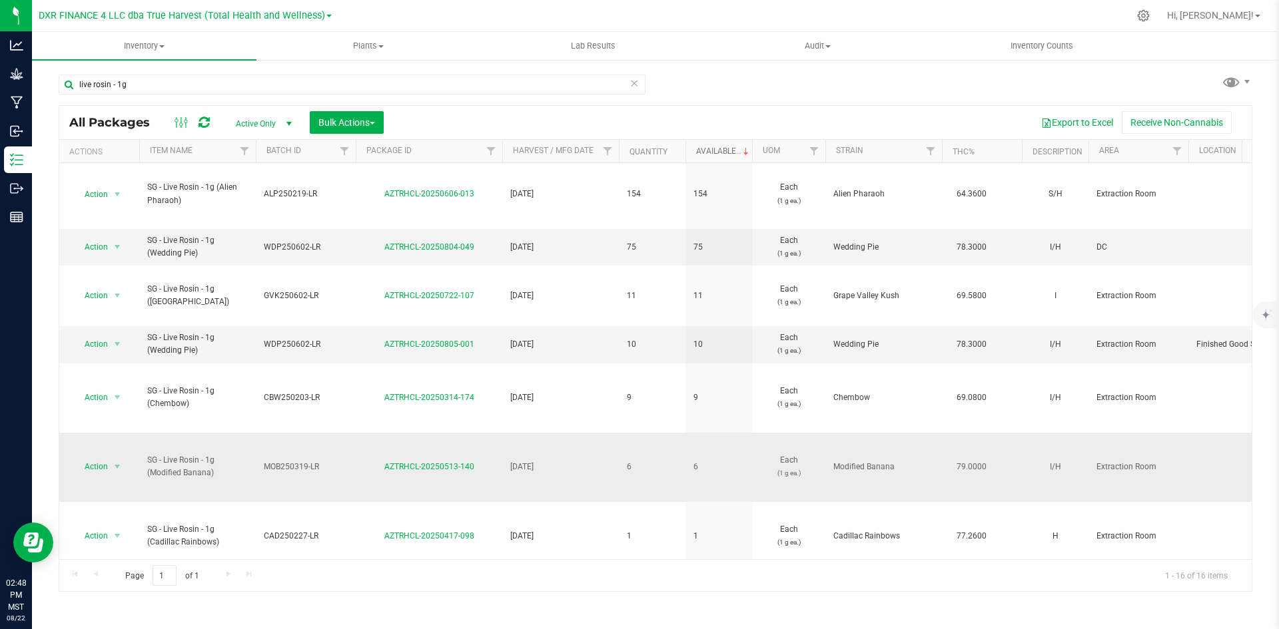
scroll to position [418, 0]
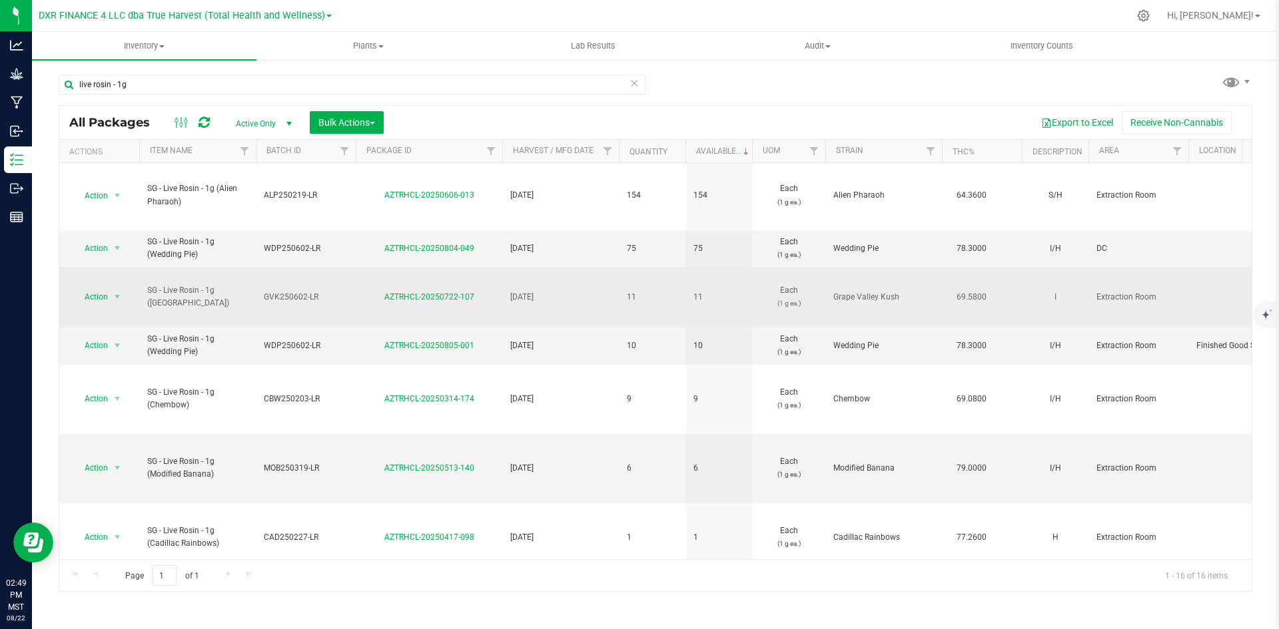
drag, startPoint x: 209, startPoint y: 305, endPoint x: 136, endPoint y: 288, distance: 75.1
copy tr "Action Adjust qty Create package Edit attributes Global inventory Locate packag…"
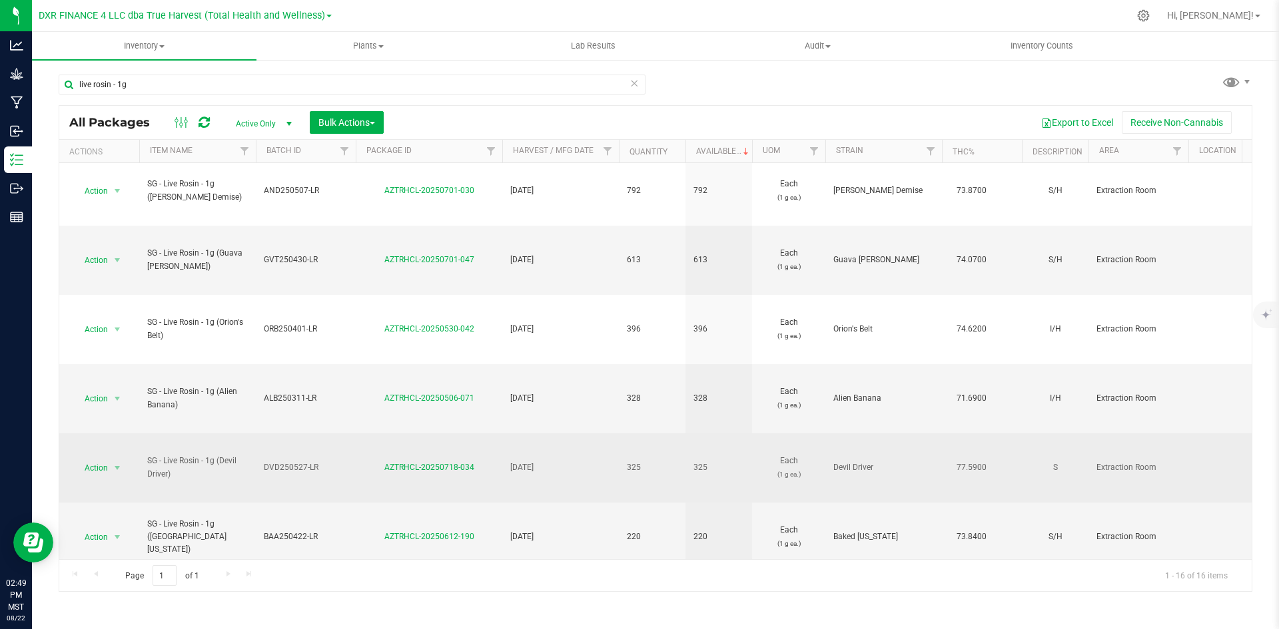
scroll to position [0, 0]
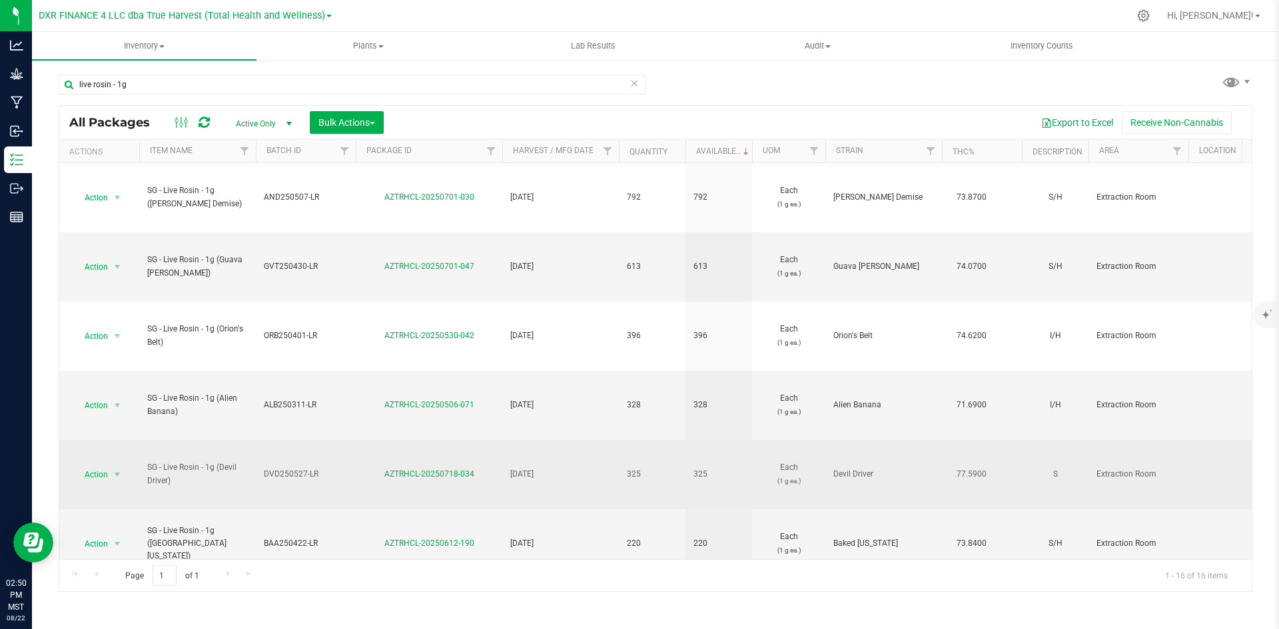
drag, startPoint x: 207, startPoint y: 478, endPoint x: 138, endPoint y: 467, distance: 70.2
copy tr "Action Adjust qty Create package Edit attributes Global inventory Locate packag…"
